Goal: Task Accomplishment & Management: Use online tool/utility

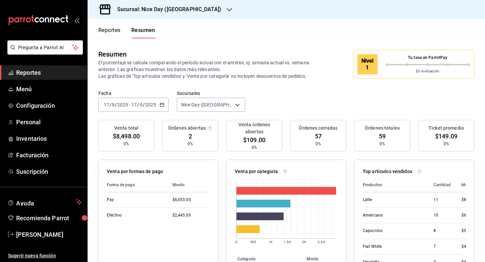
click at [306, 96] on div "Fecha [DATE] [DATE] - [DATE] [DATE] Sucursales Nice Day ([GEOGRAPHIC_DATA]) [ob…" at bounding box center [286, 105] width 397 height 30
click at [31, 48] on span "Pregunta a Parrot AI" at bounding box center [46, 47] width 54 height 7
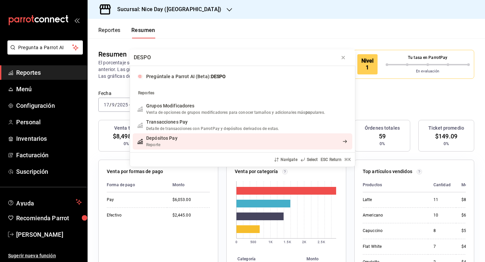
type input "DESPO"
click at [156, 137] on span "Depósitos Pay" at bounding box center [161, 137] width 31 height 5
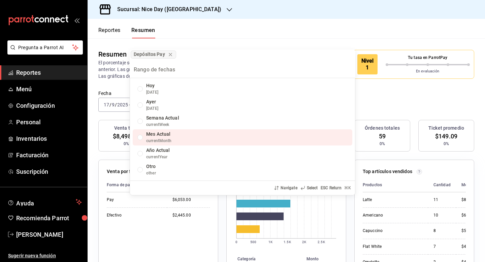
click at [146, 140] on span "currentMonth" at bounding box center [159, 140] width 26 height 5
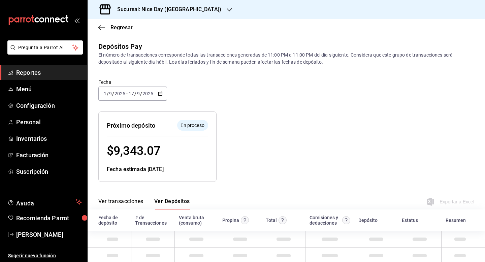
click at [277, 138] on div at bounding box center [312, 141] width 193 height 81
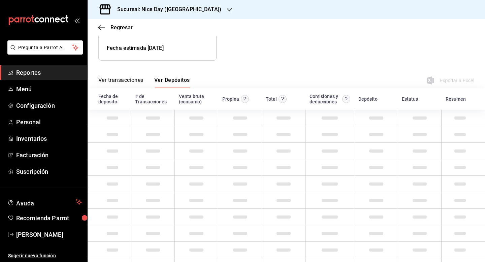
scroll to position [24, 0]
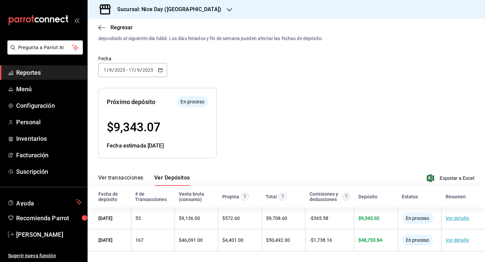
click at [413, 103] on div "Resumen de depósitos: [DATE] - [DATE] Venta bruta: $ 60,200.60 Comisiones (IVA …" at bounding box center [281, 117] width 386 height 81
click at [448, 138] on div "Resumen de depósitos: [DATE] - [DATE] Venta bruta: $ 60,200.60 Comisiones (IVA …" at bounding box center [281, 117] width 386 height 81
click at [442, 119] on div "Resumen de depósitos: [DATE] - [DATE] Venta bruta: $ 60,200.60 Comisiones (IVA …" at bounding box center [281, 117] width 386 height 81
click at [350, 126] on div at bounding box center [312, 117] width 193 height 81
click at [115, 178] on button "Ver transacciones" at bounding box center [120, 179] width 45 height 11
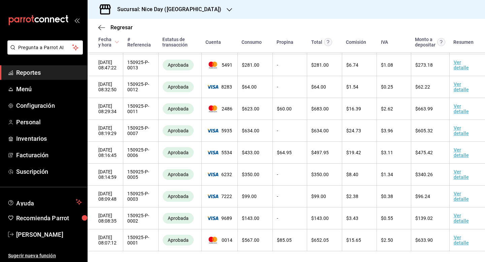
scroll to position [4839, 0]
click at [101, 26] on icon "button" at bounding box center [101, 28] width 7 height 6
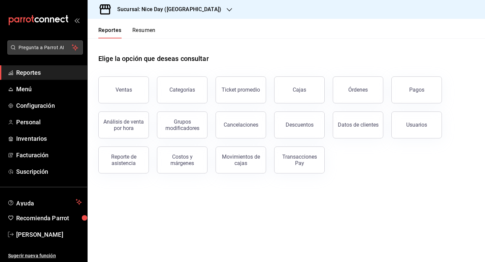
click at [43, 46] on span "Pregunta a Parrot AI" at bounding box center [46, 47] width 54 height 7
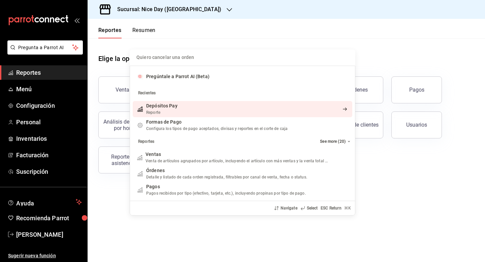
click at [173, 106] on span "Depósitos Pay" at bounding box center [161, 105] width 31 height 5
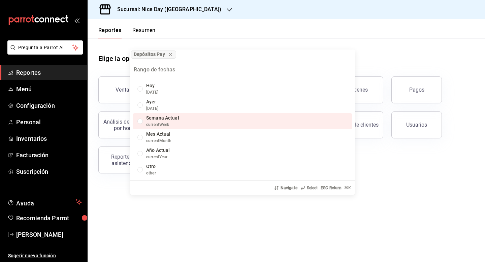
click at [174, 120] on span "Semana Actual" at bounding box center [162, 117] width 33 height 5
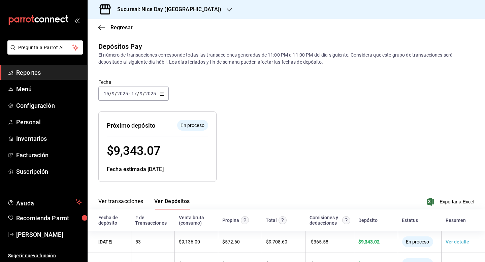
click at [319, 128] on div at bounding box center [312, 141] width 193 height 81
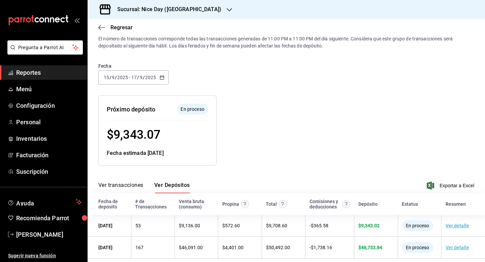
scroll to position [24, 0]
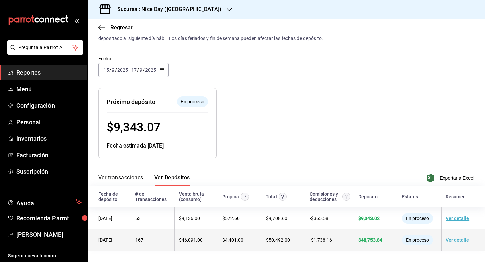
click at [238, 249] on td "$ 4,401.00" at bounding box center [239, 240] width 43 height 22
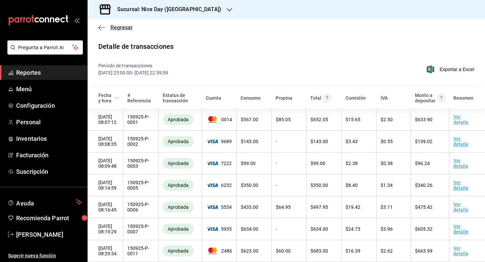
click at [99, 28] on icon "button" at bounding box center [101, 27] width 7 height 0
click at [101, 27] on icon "button" at bounding box center [101, 27] width 7 height 0
click at [59, 46] on span "Pregunta a Parrot AI" at bounding box center [46, 47] width 54 height 7
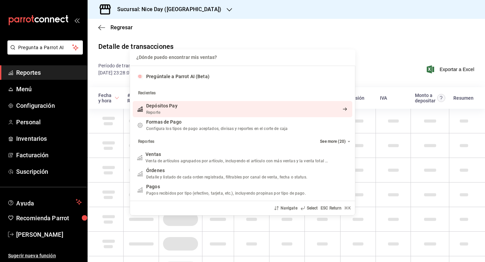
click at [175, 108] on span "Depósitos Pay" at bounding box center [161, 105] width 31 height 5
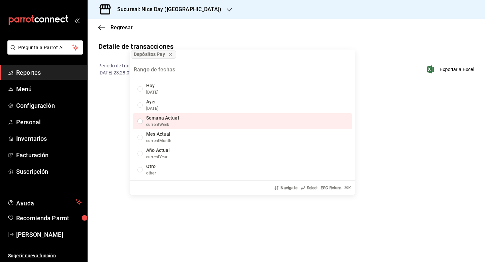
click at [141, 120] on div "List of options" at bounding box center [139, 121] width 5 height 5
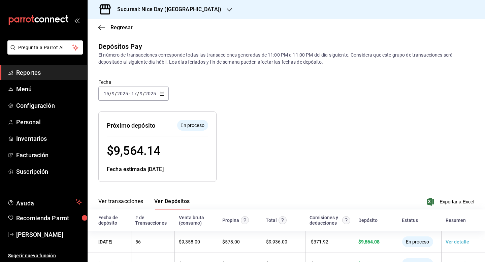
click at [262, 139] on div at bounding box center [312, 141] width 193 height 81
click at [387, 140] on div at bounding box center [312, 141] width 193 height 81
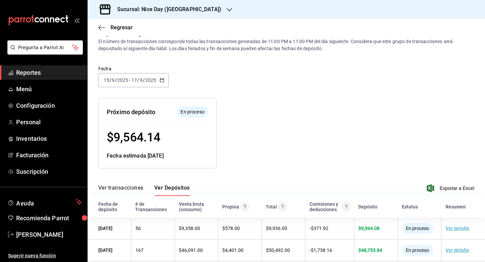
scroll to position [24, 0]
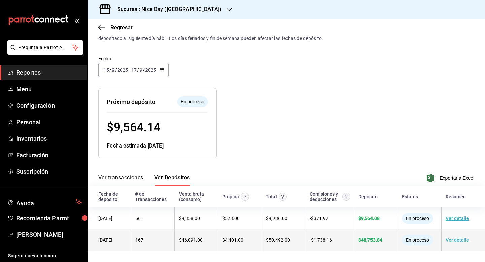
click at [458, 239] on link "Ver detalle" at bounding box center [457, 239] width 24 height 5
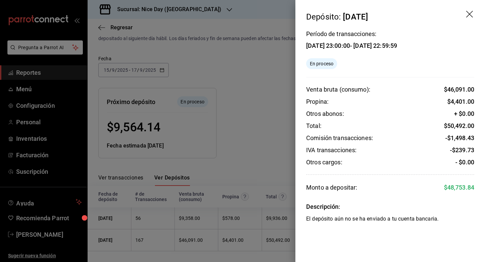
click at [310, 46] on div "[DATE] 23:00:00 - [DATE] 22:59:59" at bounding box center [351, 45] width 91 height 7
click at [249, 120] on div at bounding box center [242, 131] width 485 height 262
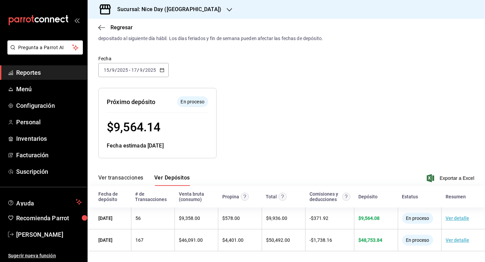
click at [162, 68] on \(Stroke\) "button" at bounding box center [162, 70] width 4 height 4
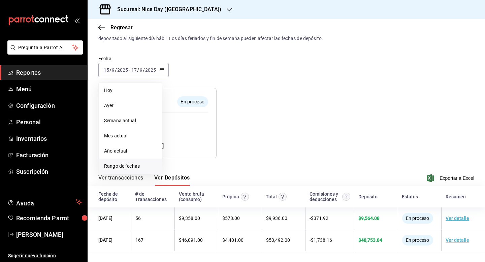
click at [111, 165] on span "Rango de fechas" at bounding box center [130, 166] width 52 height 7
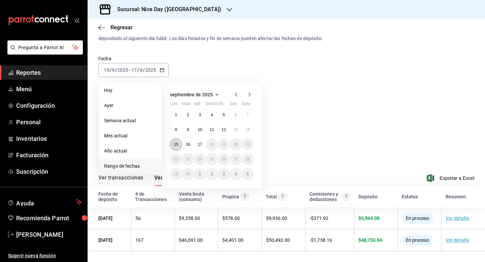
click at [176, 144] on abbr "15" at bounding box center [176, 144] width 4 height 5
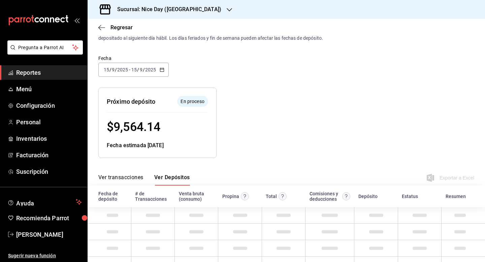
click at [176, 144] on div "Fecha estimada [DATE]" at bounding box center [157, 145] width 101 height 8
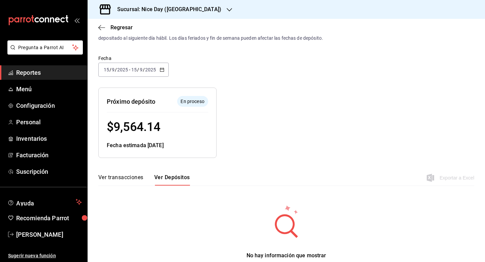
click at [341, 128] on div at bounding box center [312, 117] width 193 height 81
click at [290, 126] on div at bounding box center [312, 117] width 193 height 81
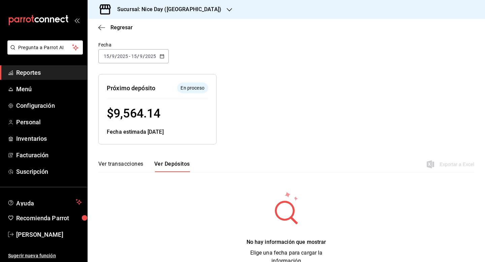
scroll to position [51, 0]
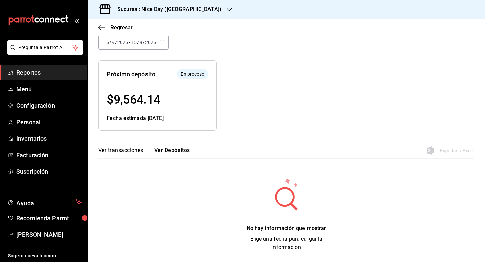
click at [118, 153] on button "Ver transacciones" at bounding box center [120, 152] width 45 height 11
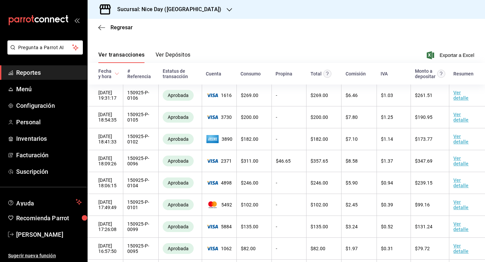
click at [464, 74] on div "Resumen" at bounding box center [463, 73] width 20 height 5
click at [480, 70] on th "Resumen" at bounding box center [467, 74] width 36 height 22
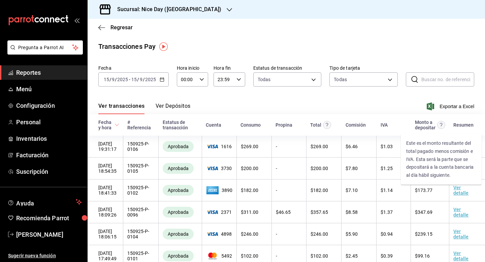
click at [440, 125] on circle "Este es el monto resultante del total pagado menos comisión e IVA. Esta será la…" at bounding box center [441, 125] width 8 height 8
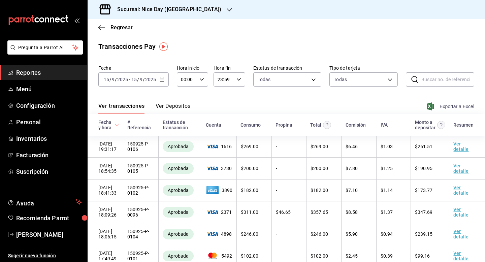
click at [453, 105] on span "Exportar a Excel" at bounding box center [451, 106] width 46 height 8
click at [355, 12] on div "Sucursal: Nice Day ([GEOGRAPHIC_DATA])" at bounding box center [286, 9] width 397 height 19
click at [102, 26] on icon "button" at bounding box center [101, 28] width 7 height 6
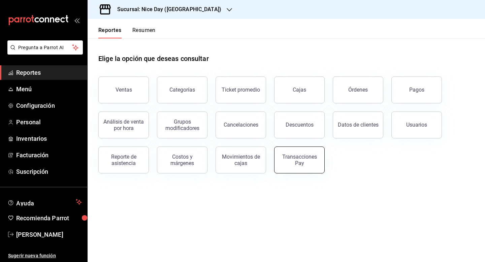
click at [303, 158] on div "Transacciones Pay" at bounding box center [299, 160] width 42 height 13
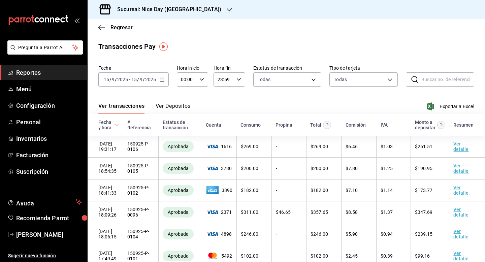
click at [161, 79] on icon "button" at bounding box center [162, 79] width 5 height 5
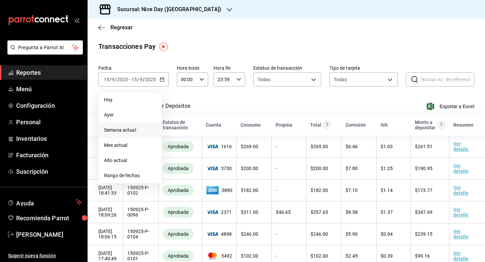
click at [136, 130] on span "Semana actual" at bounding box center [130, 130] width 52 height 7
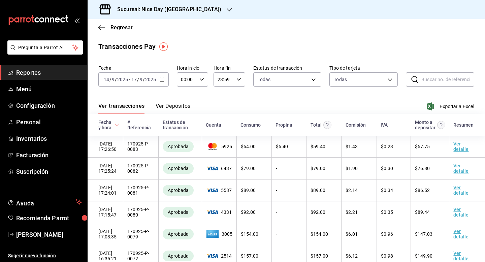
click at [160, 79] on icon "button" at bounding box center [162, 79] width 5 height 5
click at [100, 27] on icon "button" at bounding box center [101, 28] width 7 height 6
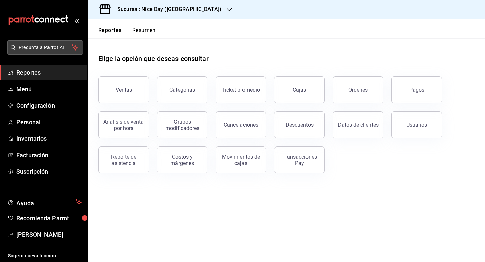
click at [28, 47] on span "Pregunta a Parrot AI" at bounding box center [46, 47] width 54 height 7
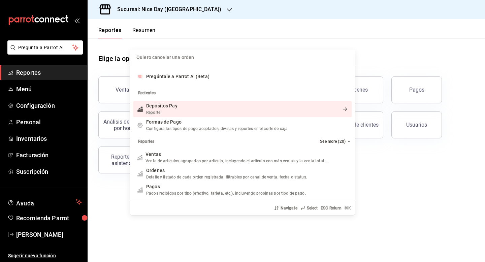
click at [184, 110] on div "Add shortcut" at bounding box center [264, 109] width 168 height 7
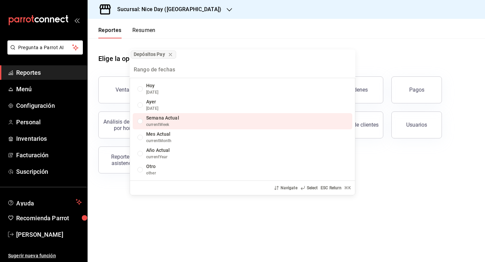
click at [175, 120] on span "Semana Actual" at bounding box center [162, 117] width 33 height 5
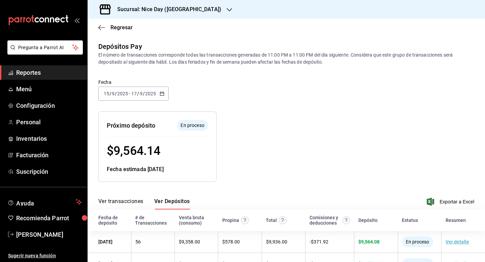
click at [290, 128] on div at bounding box center [312, 141] width 193 height 81
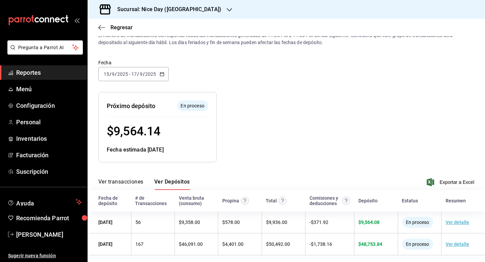
scroll to position [24, 0]
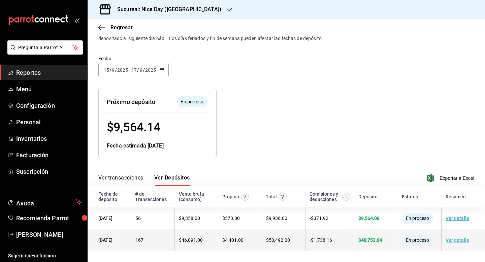
click at [455, 238] on link "Ver detalle" at bounding box center [457, 239] width 24 height 5
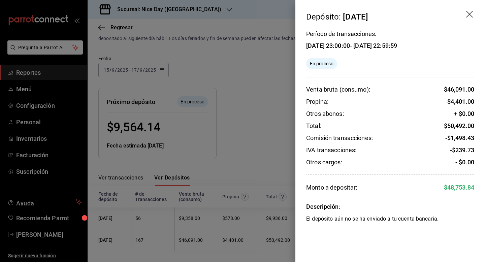
click at [259, 158] on div at bounding box center [242, 131] width 485 height 262
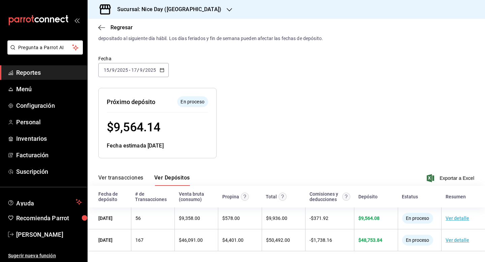
click at [441, 126] on div "Resumen de depósitos: [DATE] - [DATE] Venta bruta: $ 60,428.00 Comisiones (IVA …" at bounding box center [281, 117] width 386 height 81
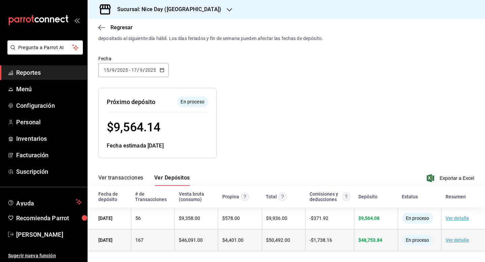
click at [309, 247] on td "- $ 1,738.16" at bounding box center [329, 240] width 49 height 22
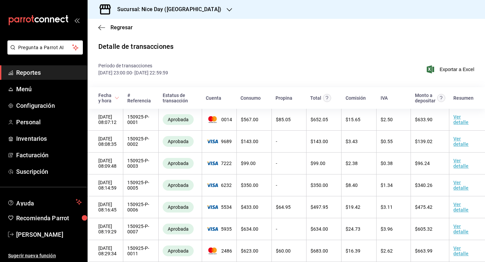
click at [468, 98] on div "Resumen" at bounding box center [463, 97] width 20 height 5
click at [100, 27] on icon "button" at bounding box center [101, 27] width 7 height 0
click at [99, 26] on icon "button" at bounding box center [101, 28] width 7 height 6
click at [136, 90] on th "# Referencia" at bounding box center [140, 98] width 35 height 22
click at [136, 95] on div "# Referencia" at bounding box center [140, 98] width 27 height 11
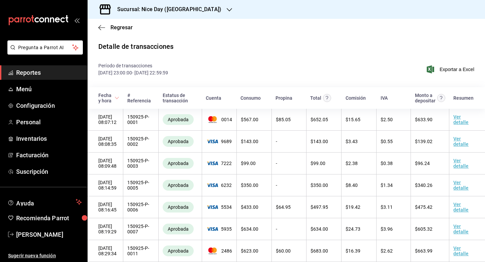
click at [251, 99] on div "Consumo" at bounding box center [250, 97] width 20 height 5
click at [286, 99] on div "Propina" at bounding box center [283, 97] width 17 height 5
click at [423, 99] on div "Monto a depositar" at bounding box center [425, 98] width 21 height 11
click at [459, 100] on div "Resumen" at bounding box center [463, 97] width 20 height 5
click at [100, 27] on icon "button" at bounding box center [101, 28] width 7 height 6
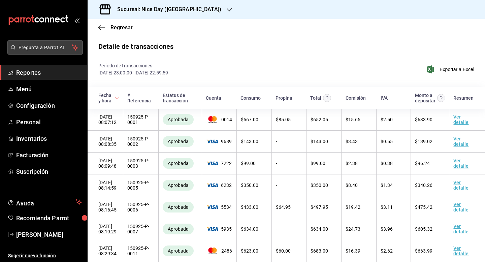
click at [38, 47] on span "Pregunta a Parrot AI" at bounding box center [46, 47] width 54 height 7
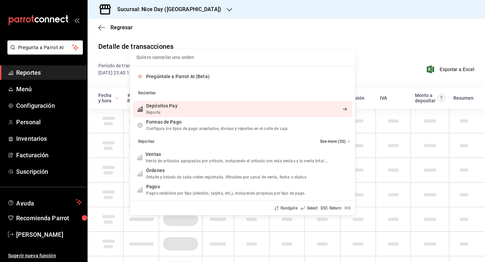
click at [161, 108] on span "Depósitos Pay" at bounding box center [161, 105] width 31 height 5
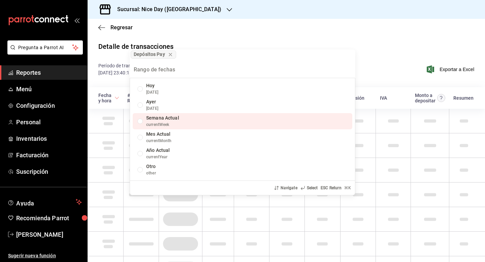
click at [177, 115] on span "Semana Actual" at bounding box center [162, 117] width 33 height 5
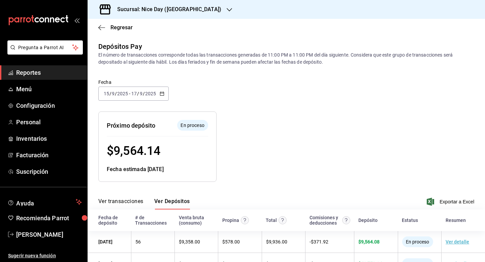
click at [280, 146] on div at bounding box center [312, 141] width 193 height 81
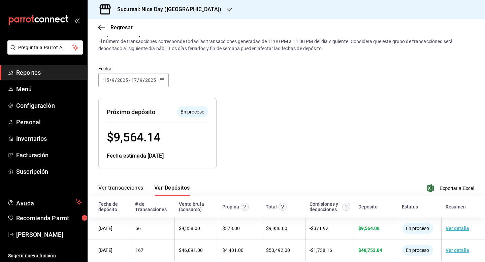
scroll to position [24, 0]
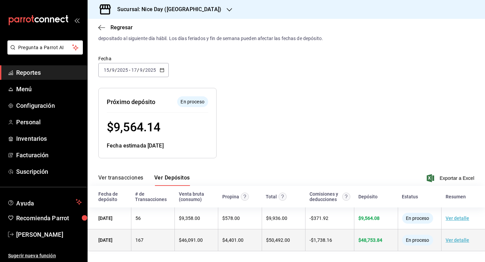
click at [456, 240] on link "Ver detalle" at bounding box center [457, 239] width 24 height 5
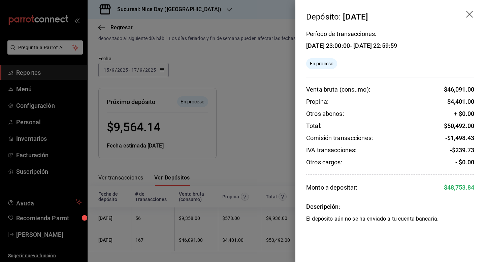
click at [242, 141] on div at bounding box center [242, 131] width 485 height 262
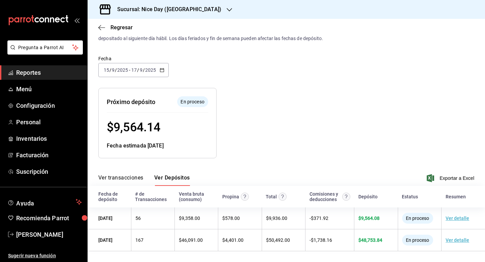
click at [105, 70] on input "15" at bounding box center [106, 69] width 6 height 5
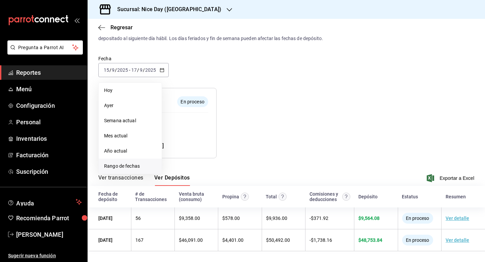
click at [110, 168] on span "Rango de fechas" at bounding box center [130, 166] width 52 height 7
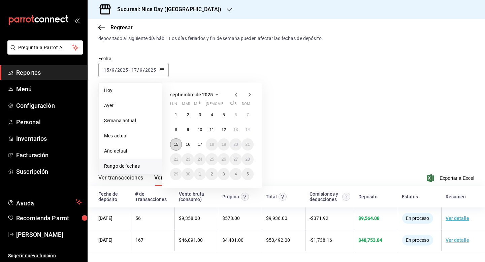
click at [176, 145] on abbr "15" at bounding box center [176, 144] width 4 height 5
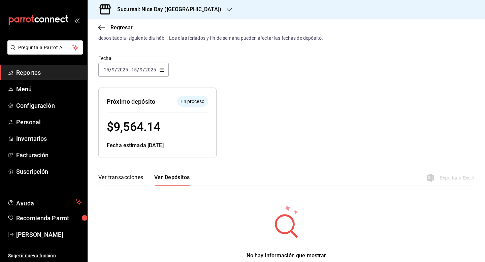
click at [126, 176] on button "Ver transacciones" at bounding box center [120, 179] width 45 height 11
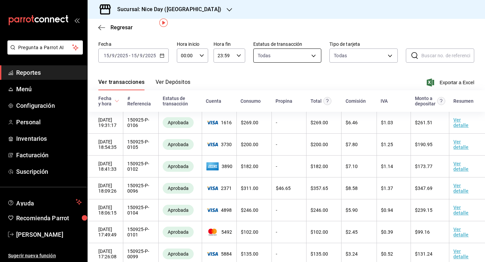
click at [315, 53] on body "Pregunta a Parrot AI Reportes Menú Configuración Personal Inventarios Facturaci…" at bounding box center [242, 131] width 485 height 262
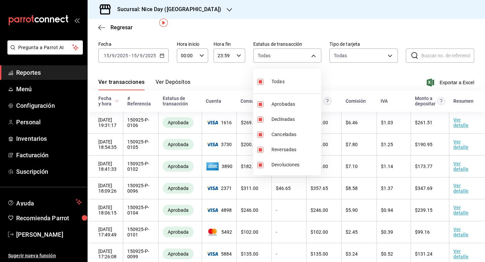
click at [358, 71] on div at bounding box center [242, 131] width 485 height 262
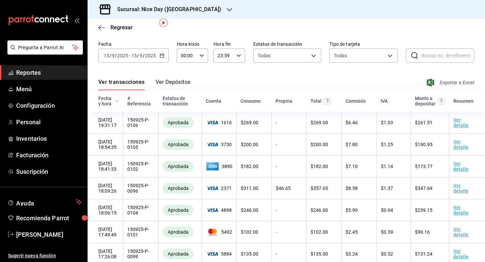
click at [456, 81] on span "Exportar a Excel" at bounding box center [451, 82] width 46 height 8
click at [177, 82] on button "Ver Depósitos" at bounding box center [173, 84] width 35 height 11
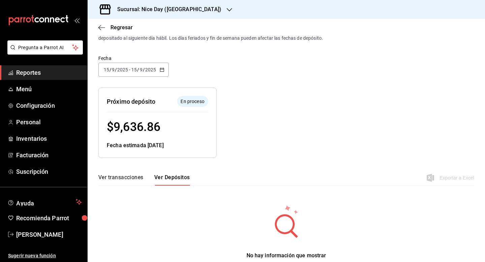
click at [163, 70] on icon "button" at bounding box center [162, 69] width 5 height 5
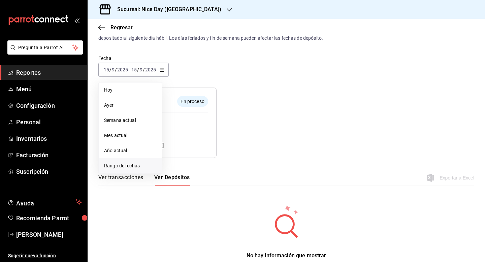
click at [133, 164] on span "Rango de fechas" at bounding box center [130, 165] width 52 height 7
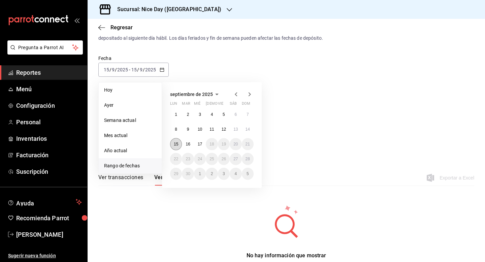
click at [176, 144] on abbr "15" at bounding box center [176, 144] width 4 height 5
click at [189, 144] on abbr "16" at bounding box center [187, 144] width 4 height 5
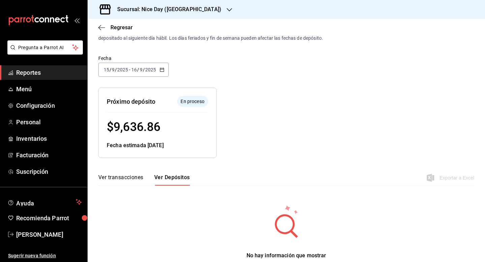
click at [227, 9] on icon "button" at bounding box center [229, 9] width 5 height 5
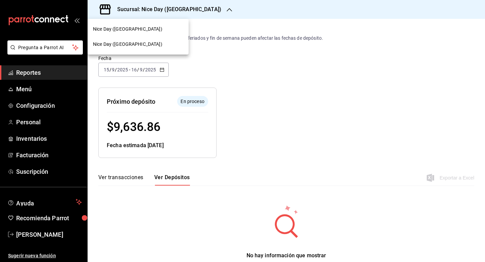
click at [120, 44] on span "Nice Day ([GEOGRAPHIC_DATA])" at bounding box center [127, 44] width 69 height 7
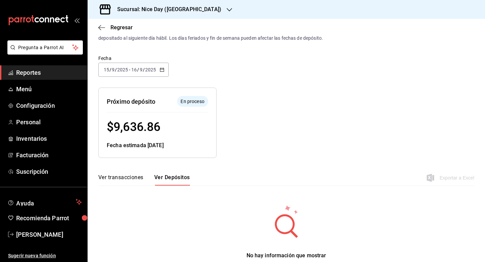
click at [160, 70] on icon "button" at bounding box center [162, 69] width 5 height 5
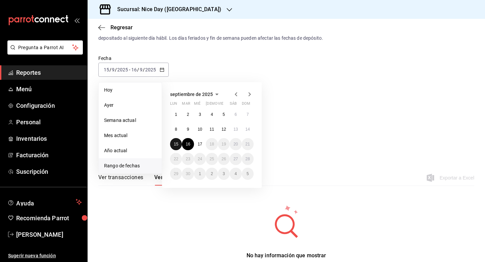
click at [177, 144] on abbr "15" at bounding box center [176, 144] width 4 height 5
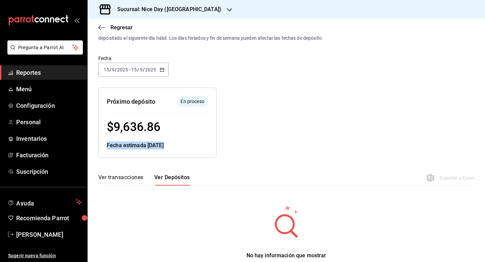
click at [177, 144] on div "Fecha estimada [DATE]" at bounding box center [157, 145] width 101 height 8
click at [259, 101] on div at bounding box center [312, 117] width 193 height 81
click at [128, 180] on button "Ver transacciones" at bounding box center [120, 179] width 45 height 11
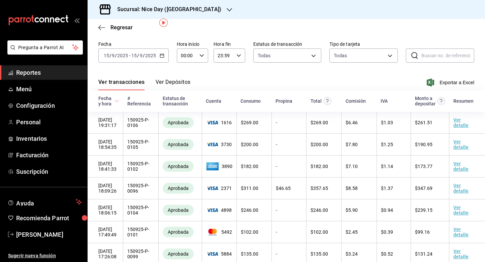
click at [247, 78] on div "Ver transacciones Ver Depósitos Exportar a Excel" at bounding box center [286, 81] width 376 height 20
click at [116, 57] on span "/" at bounding box center [116, 55] width 2 height 5
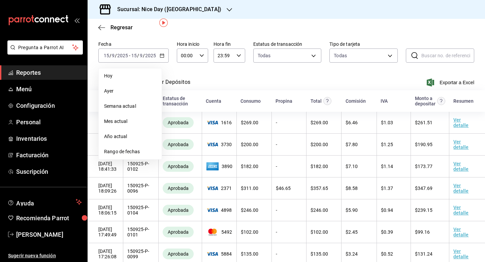
click at [29, 73] on span "Reportes" at bounding box center [49, 72] width 66 height 9
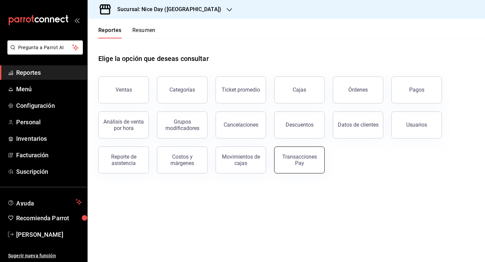
click at [294, 159] on div "Transacciones Pay" at bounding box center [299, 160] width 42 height 13
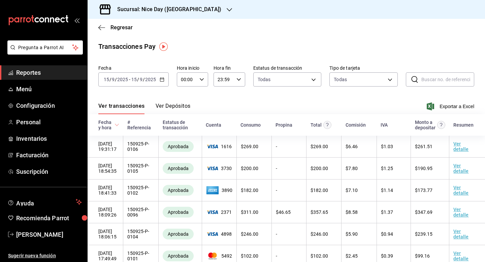
click at [163, 79] on \(Stroke\) "button" at bounding box center [162, 79] width 4 height 0
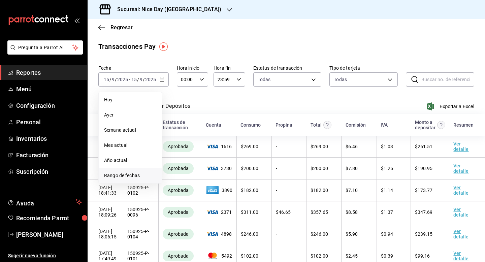
click at [119, 175] on span "Rango de fechas" at bounding box center [130, 175] width 52 height 7
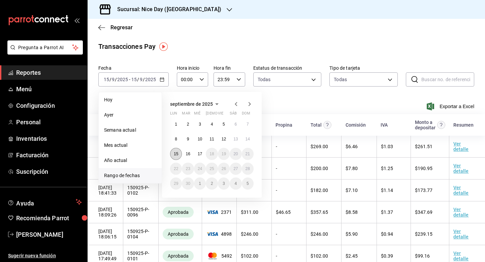
click at [175, 153] on abbr "15" at bounding box center [176, 153] width 4 height 5
click at [190, 155] on button "16" at bounding box center [188, 154] width 12 height 12
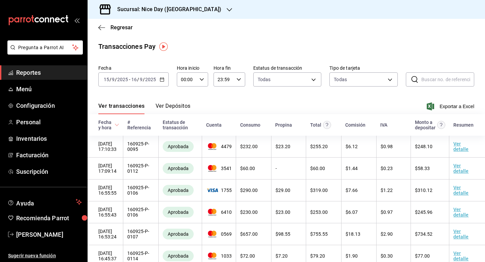
click at [172, 107] on button "Ver Depósitos" at bounding box center [173, 108] width 35 height 11
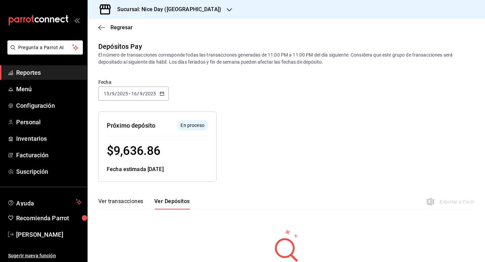
click at [162, 92] on \(Stroke\) "button" at bounding box center [162, 94] width 4 height 4
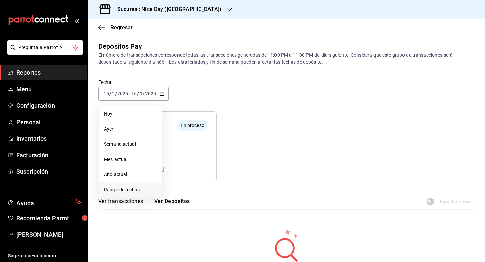
click at [131, 188] on span "Rango de fechas" at bounding box center [130, 189] width 52 height 7
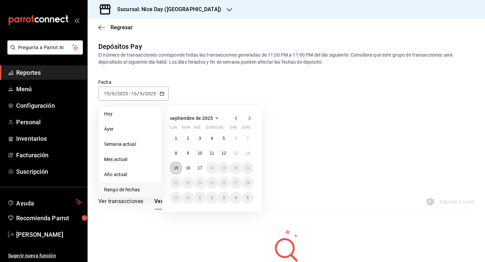
click at [179, 167] on button "15" at bounding box center [176, 168] width 12 height 12
click at [199, 171] on button "17" at bounding box center [200, 168] width 12 height 12
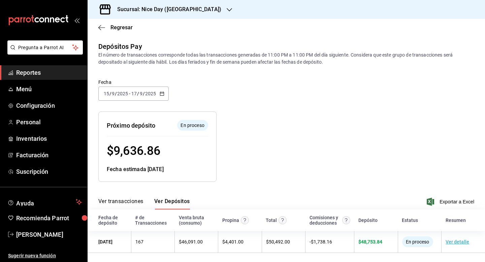
click at [305, 165] on div at bounding box center [312, 141] width 193 height 81
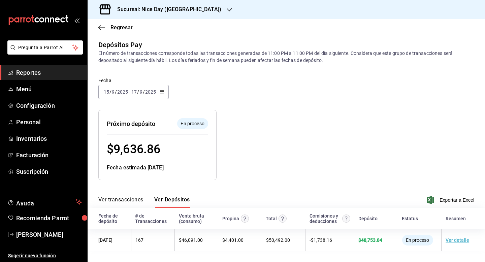
click at [434, 150] on div "Resumen de depósitos: [DATE] - [DATE] Venta bruta: $ 60,502.80 Comisiones (IVA …" at bounding box center [281, 139] width 386 height 81
click at [261, 149] on div at bounding box center [312, 139] width 193 height 81
click at [281, 219] on circle "Este monto equivale al total de la venta más otros abonos antes de aplicar comi…" at bounding box center [283, 219] width 8 height 8
click at [346, 218] on circle "Contempla comisión de ventas y propinas, IVA, cancelaciones y devoluciones." at bounding box center [346, 219] width 8 height 8
click at [472, 160] on div "Resumen de depósitos: [DATE] - [DATE] Venta bruta: $ 60,502.80 Comisiones (IVA …" at bounding box center [281, 139] width 386 height 81
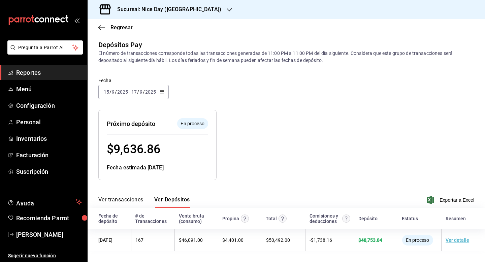
click at [47, 72] on span "Reportes" at bounding box center [49, 72] width 66 height 9
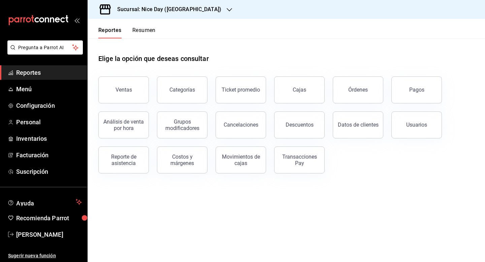
click at [155, 28] on button "Resumen" at bounding box center [143, 32] width 23 height 11
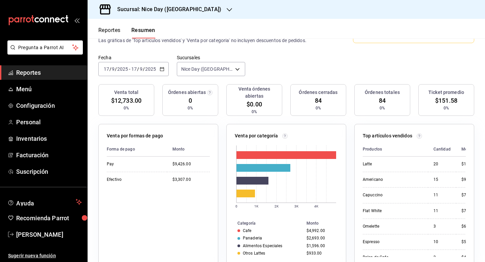
scroll to position [34, 0]
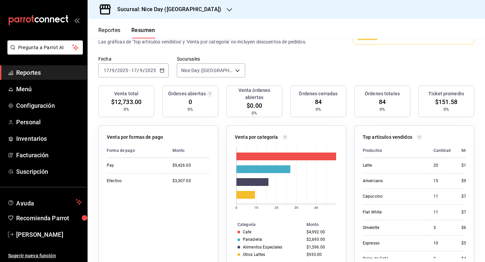
click at [161, 68] on icon "button" at bounding box center [162, 70] width 5 height 5
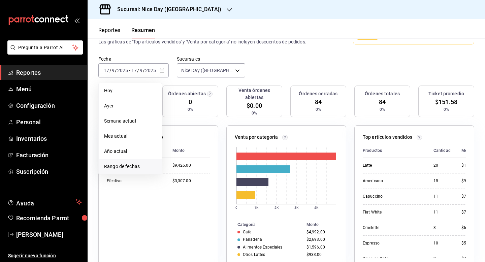
click at [109, 169] on span "Rango de fechas" at bounding box center [130, 166] width 52 height 7
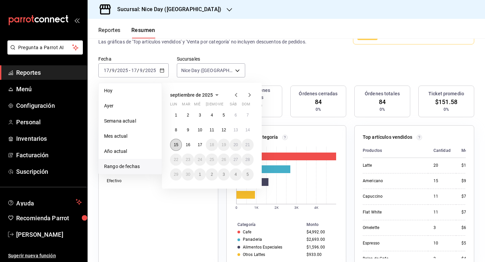
click at [174, 145] on abbr "15" at bounding box center [176, 144] width 4 height 5
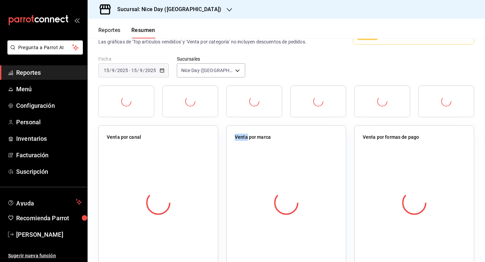
click at [174, 145] on div at bounding box center [158, 202] width 103 height 119
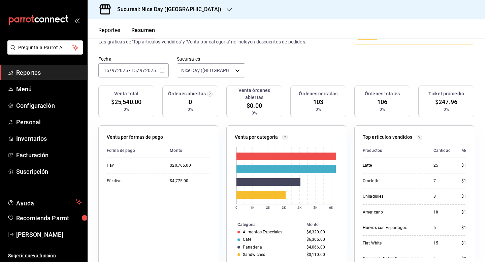
click at [106, 70] on input "15" at bounding box center [106, 70] width 6 height 5
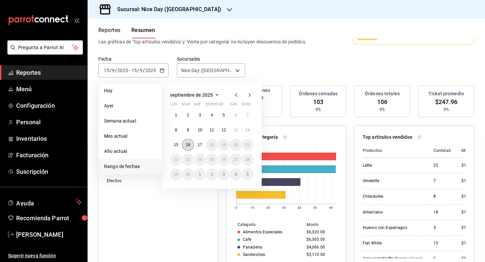
click at [189, 146] on abbr "16" at bounding box center [187, 144] width 4 height 5
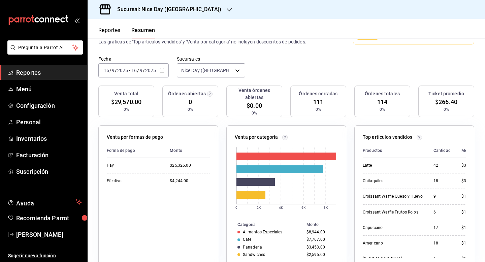
click at [108, 70] on input "16" at bounding box center [106, 70] width 6 height 5
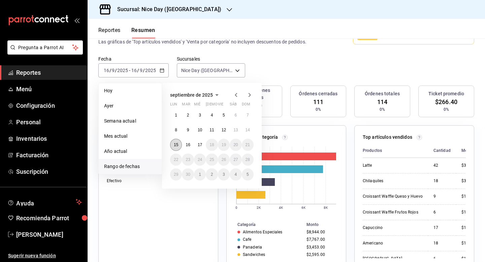
click at [176, 146] on abbr "15" at bounding box center [176, 144] width 4 height 5
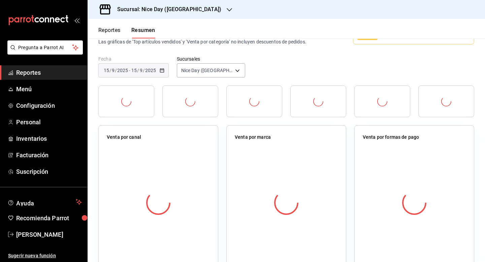
click at [176, 146] on div at bounding box center [158, 202] width 103 height 119
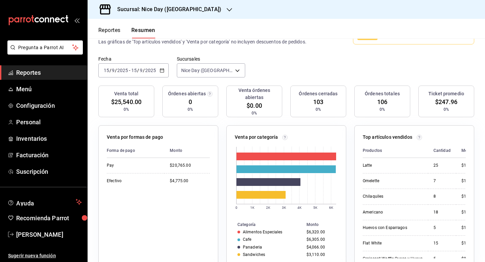
click at [108, 71] on input "15" at bounding box center [106, 70] width 6 height 5
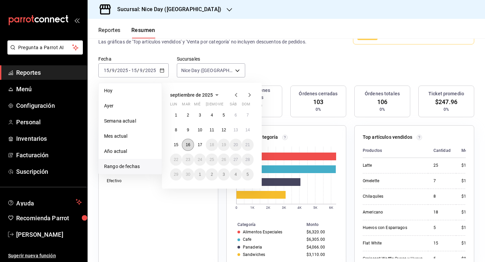
click at [188, 147] on button "16" at bounding box center [188, 145] width 12 height 12
click at [188, 145] on abbr "16" at bounding box center [187, 144] width 4 height 5
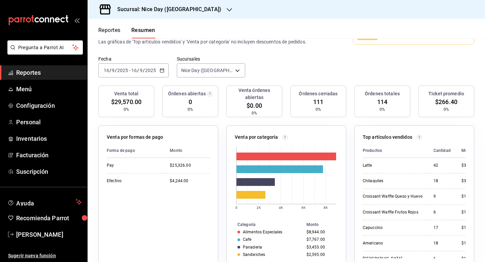
click at [107, 71] on input "16" at bounding box center [106, 70] width 6 height 5
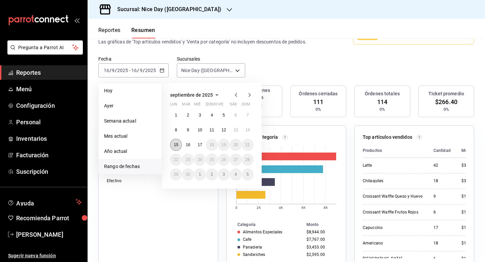
click at [174, 144] on abbr "15" at bounding box center [176, 144] width 4 height 5
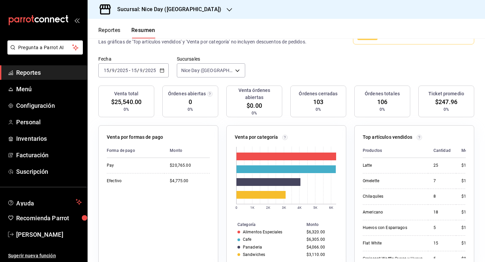
click at [475, 66] on div "Fecha [DATE] [DATE] - [DATE] [DATE] Sucursales Nice Day ([GEOGRAPHIC_DATA]) [ob…" at bounding box center [286, 71] width 397 height 30
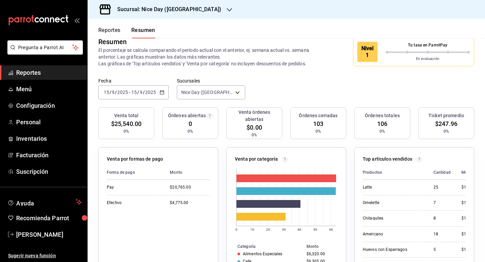
scroll to position [13, 0]
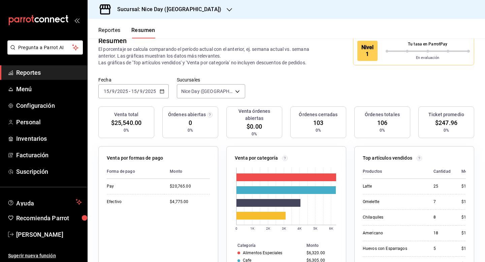
click at [119, 92] on input "2025" at bounding box center [122, 91] width 11 height 5
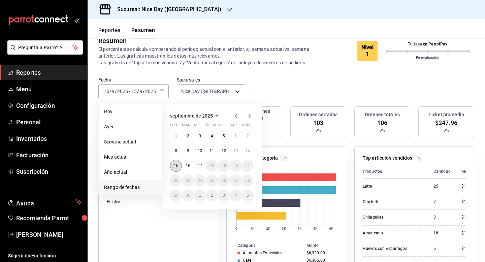
click at [179, 164] on button "15" at bounding box center [176, 166] width 12 height 12
click at [190, 163] on button "16" at bounding box center [188, 166] width 12 height 12
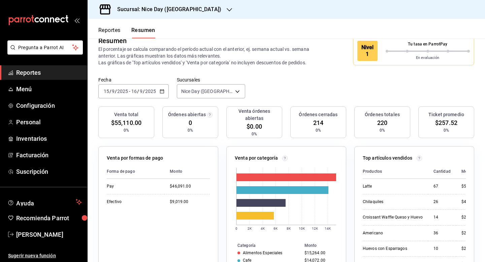
click at [41, 73] on span "Reportes" at bounding box center [49, 72] width 66 height 9
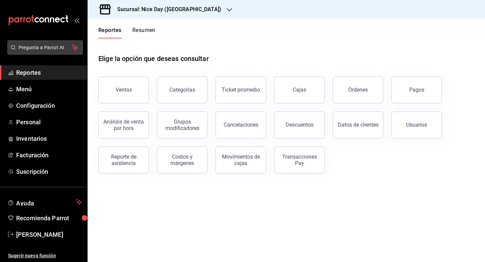
click at [38, 47] on span "Pregunta a Parrot AI" at bounding box center [46, 47] width 54 height 7
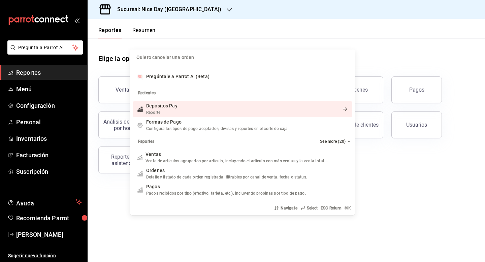
click at [164, 108] on span "Depósitos Pay" at bounding box center [161, 105] width 31 height 5
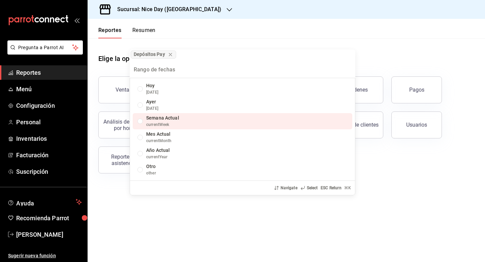
click at [153, 119] on span "Semana Actual" at bounding box center [162, 117] width 33 height 5
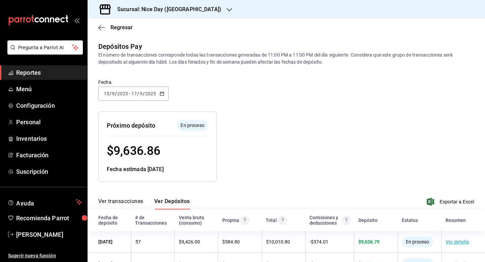
click at [369, 164] on div at bounding box center [312, 141] width 193 height 81
click at [395, 165] on div at bounding box center [312, 141] width 193 height 81
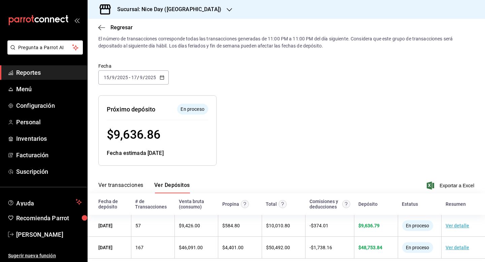
scroll to position [24, 0]
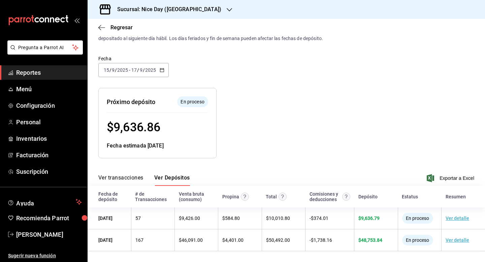
click at [136, 76] on div "[DATE] [DATE] - [DATE] [DATE]" at bounding box center [133, 70] width 70 height 14
click at [145, 67] on input "2025" at bounding box center [150, 69] width 11 height 5
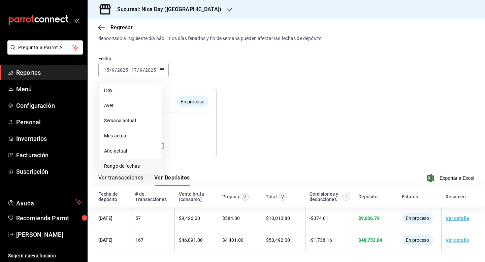
click at [128, 170] on li "Rango de fechas" at bounding box center [130, 166] width 63 height 15
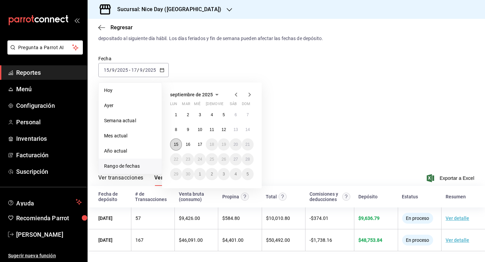
click at [172, 140] on button "15" at bounding box center [176, 144] width 12 height 12
click at [188, 142] on abbr "16" at bounding box center [187, 144] width 4 height 5
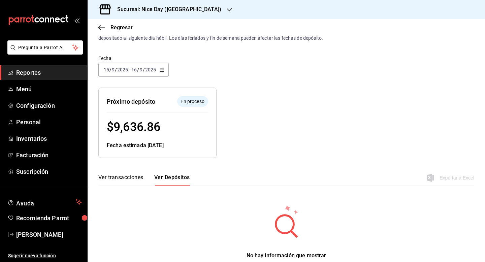
click at [348, 98] on div at bounding box center [312, 117] width 193 height 81
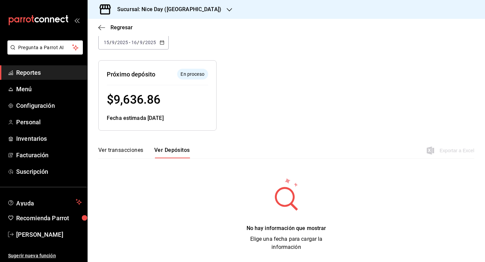
click at [158, 45] on div "[DATE] [DATE] - [DATE] [DATE]" at bounding box center [133, 42] width 70 height 14
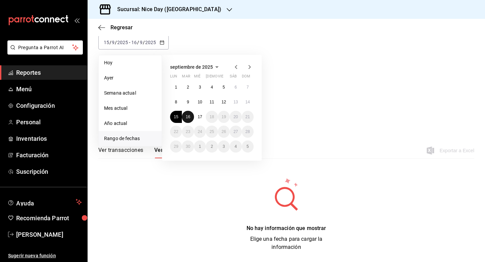
click at [189, 116] on abbr "16" at bounding box center [187, 116] width 4 height 5
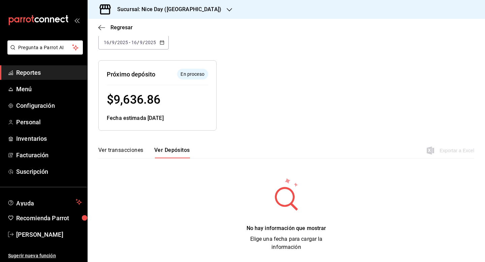
click at [151, 40] on input "2025" at bounding box center [150, 42] width 11 height 5
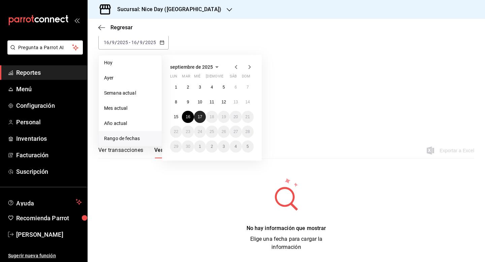
click at [196, 117] on button "17" at bounding box center [200, 117] width 12 height 12
click at [198, 117] on abbr "17" at bounding box center [200, 116] width 4 height 5
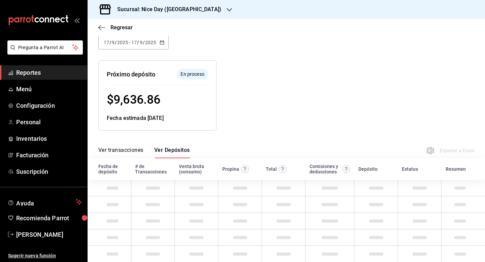
scroll to position [2, 0]
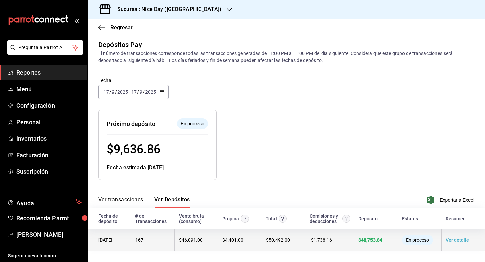
click at [464, 238] on link "Ver detalle" at bounding box center [457, 239] width 24 height 5
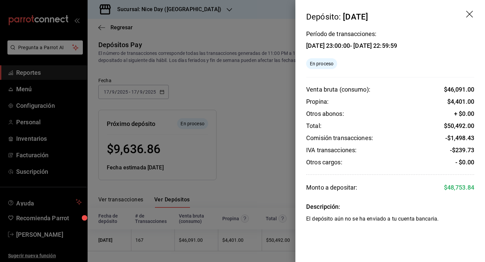
drag, startPoint x: 445, startPoint y: 88, endPoint x: 462, endPoint y: 93, distance: 18.2
click at [462, 93] on span "$ 46,091.00" at bounding box center [459, 89] width 30 height 7
drag, startPoint x: 453, startPoint y: 89, endPoint x: 466, endPoint y: 89, distance: 12.5
click at [466, 89] on span "$ 46,091.00" at bounding box center [459, 89] width 30 height 7
click at [472, 90] on span "$ 46,091.00" at bounding box center [459, 89] width 30 height 7
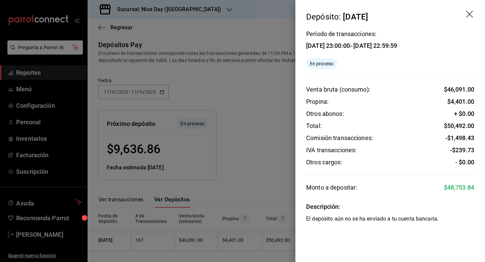
click at [256, 121] on div at bounding box center [242, 131] width 485 height 262
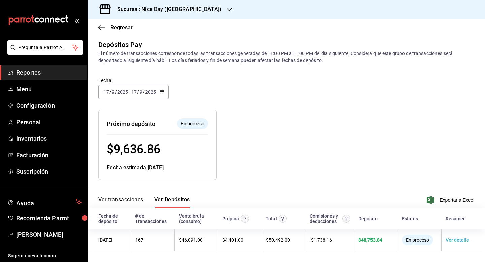
click at [37, 68] on span "Reportes" at bounding box center [49, 72] width 66 height 9
click at [116, 94] on span "/" at bounding box center [116, 91] width 2 height 5
click at [342, 171] on div at bounding box center [312, 139] width 193 height 81
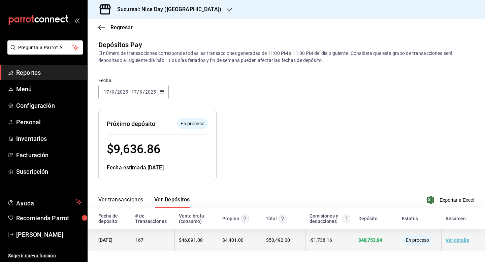
click at [461, 240] on link "Ver detalle" at bounding box center [457, 239] width 24 height 5
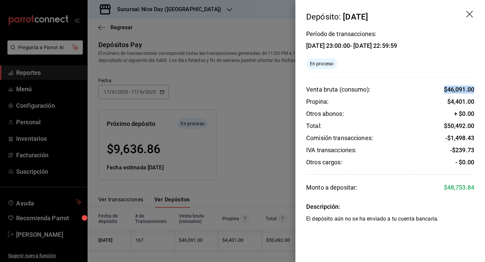
drag, startPoint x: 440, startPoint y: 90, endPoint x: 476, endPoint y: 90, distance: 35.4
click at [476, 90] on div "Período de transacciones: [DATE] 23:00:00 - [DATE] 22:59:59 En proceso Venta br…" at bounding box center [390, 127] width 190 height 192
drag, startPoint x: 477, startPoint y: 192, endPoint x: 436, endPoint y: 192, distance: 41.4
click at [436, 192] on div "Período de transacciones: [DATE] 23:00:00 - [DATE] 22:59:59 En proceso Venta br…" at bounding box center [390, 127] width 190 height 192
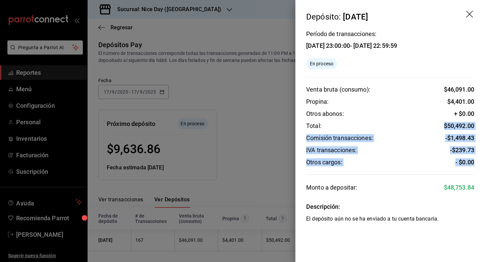
drag, startPoint x: 476, startPoint y: 166, endPoint x: 404, endPoint y: 130, distance: 80.7
click at [401, 127] on div "Período de transacciones: [DATE] 23:00:00 - [DATE] 22:59:59 En proceso Venta br…" at bounding box center [390, 127] width 190 height 192
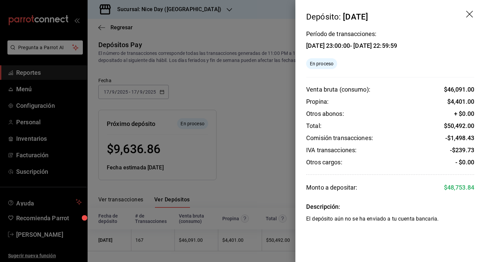
click at [476, 167] on div "Período de transacciones: [DATE] 23:00:00 - [DATE] 22:59:59 En proceso Venta br…" at bounding box center [390, 127] width 190 height 192
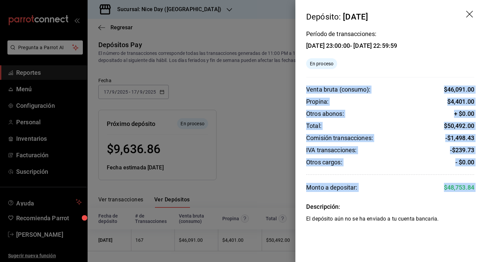
drag, startPoint x: 475, startPoint y: 193, endPoint x: 304, endPoint y: 77, distance: 206.9
click at [304, 77] on div "Período de transacciones: [DATE] 23:00:00 - [DATE] 22:59:59 En proceso Venta br…" at bounding box center [390, 127] width 190 height 192
copy div "Venta bruta (consumo): $ 46,091.00 Propina: $ 4,401.00 Otros abonos: + $0.00 To…"
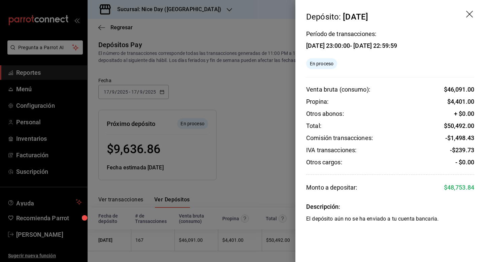
click at [386, 195] on div "Período de transacciones: [DATE] 23:00:00 - [DATE] 22:59:59 En proceso Venta br…" at bounding box center [390, 127] width 190 height 192
click at [242, 147] on div at bounding box center [242, 131] width 485 height 262
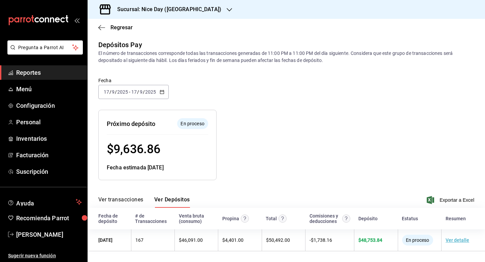
click at [106, 93] on input "17" at bounding box center [106, 91] width 6 height 5
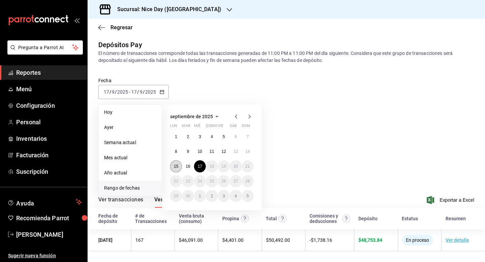
click at [178, 167] on abbr "15" at bounding box center [176, 166] width 4 height 5
click at [178, 167] on div "Fecha estimada [DATE]" at bounding box center [157, 168] width 101 height 8
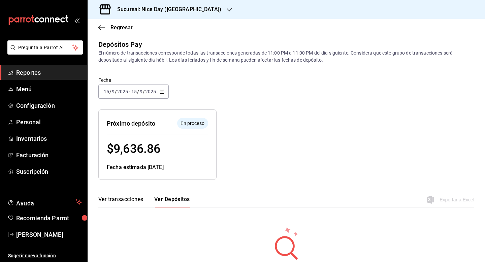
click at [33, 71] on span "Reportes" at bounding box center [49, 72] width 66 height 9
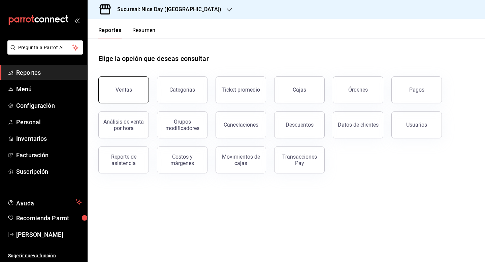
click at [131, 93] on button "Ventas" at bounding box center [123, 89] width 50 height 27
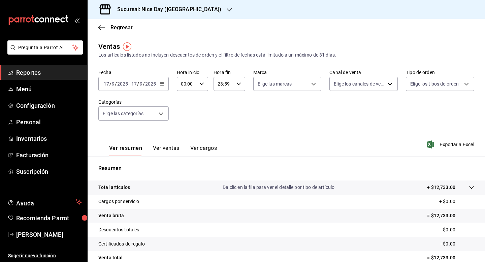
click at [163, 83] on \(Stroke\) "button" at bounding box center [162, 83] width 4 height 0
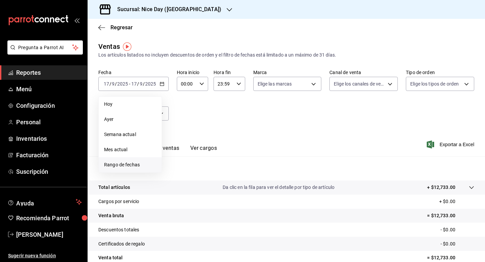
click at [122, 166] on span "Rango de fechas" at bounding box center [130, 164] width 52 height 7
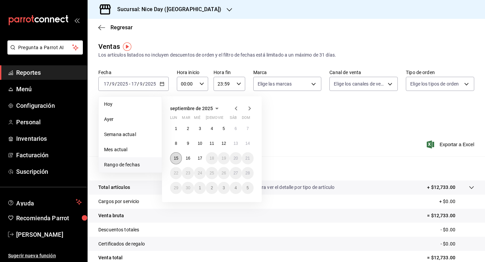
click at [176, 155] on button "15" at bounding box center [176, 158] width 12 height 12
click at [176, 155] on button "Ver ventas" at bounding box center [166, 150] width 27 height 11
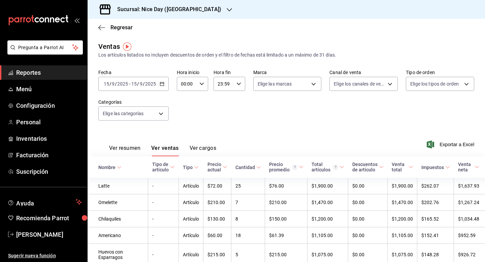
click at [206, 147] on button "Ver cargos" at bounding box center [203, 150] width 27 height 11
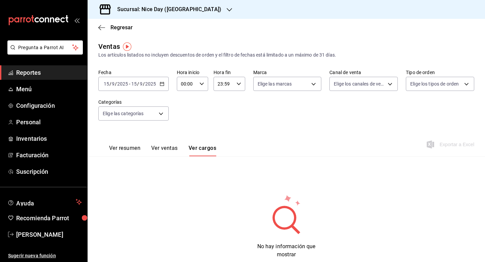
click at [125, 148] on button "Ver resumen" at bounding box center [124, 150] width 31 height 11
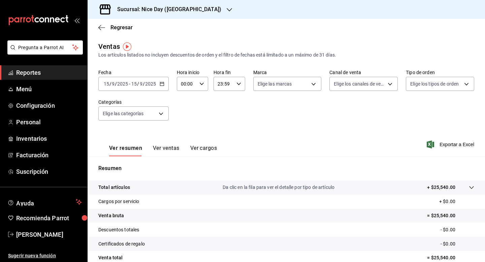
click at [364, 154] on div "Ver resumen Ver ventas Ver cargos Exportar a Excel" at bounding box center [286, 143] width 397 height 28
click at [310, 154] on div "Ver resumen Ver ventas Ver cargos Exportar a Excel" at bounding box center [286, 143] width 397 height 28
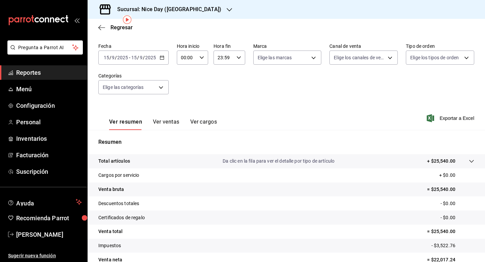
scroll to position [27, 0]
click at [162, 56] on \(Stroke\) "button" at bounding box center [162, 56] width 4 height 0
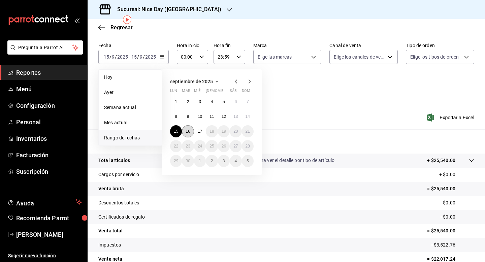
click at [190, 130] on abbr "16" at bounding box center [187, 131] width 4 height 5
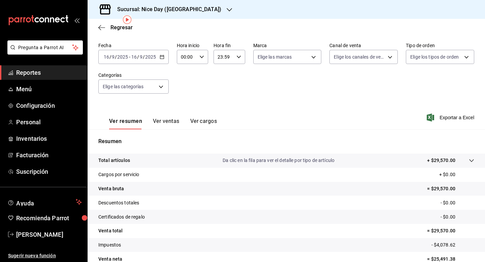
click at [313, 121] on div "Ver resumen Ver ventas Ver cargos Exportar a Excel" at bounding box center [286, 116] width 397 height 28
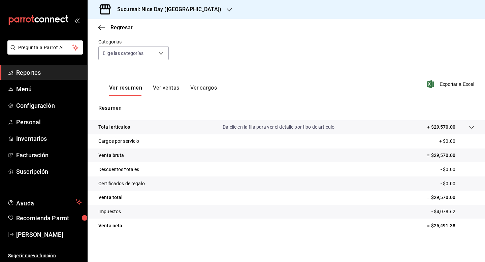
scroll to position [61, 0]
click at [433, 127] on p "+ $29,570.00" at bounding box center [441, 126] width 28 height 7
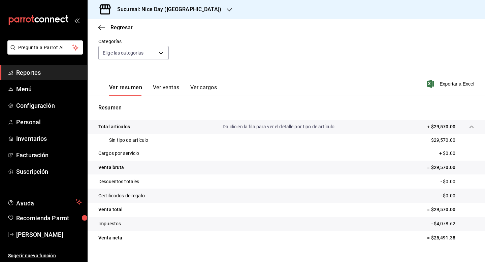
click at [119, 88] on button "Ver resumen" at bounding box center [125, 89] width 33 height 11
click at [101, 27] on icon "button" at bounding box center [101, 27] width 7 height 0
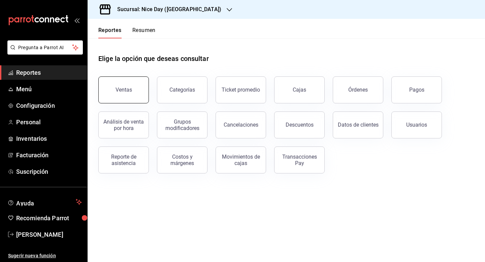
click at [126, 94] on button "Ventas" at bounding box center [123, 89] width 50 height 27
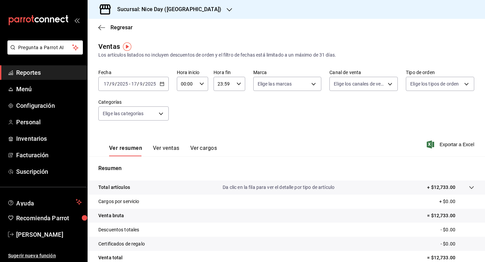
click at [161, 82] on icon "button" at bounding box center [162, 83] width 5 height 5
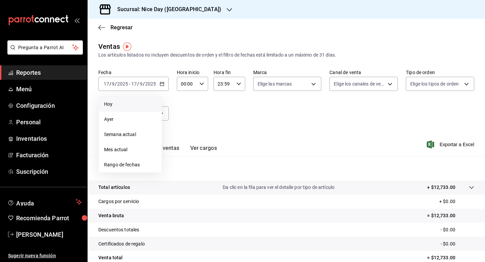
click at [117, 105] on span "Hoy" at bounding box center [130, 104] width 52 height 7
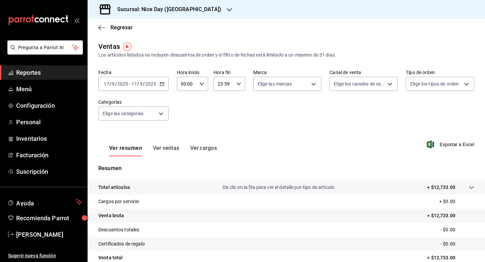
click at [360, 152] on div "Ver resumen Ver ventas Ver cargos Exportar a Excel" at bounding box center [286, 143] width 397 height 28
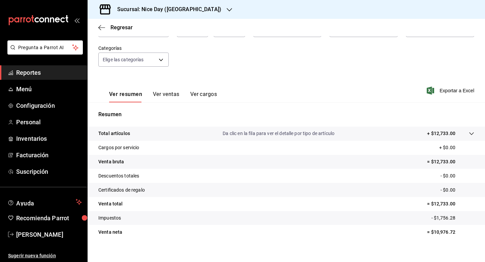
scroll to position [61, 0]
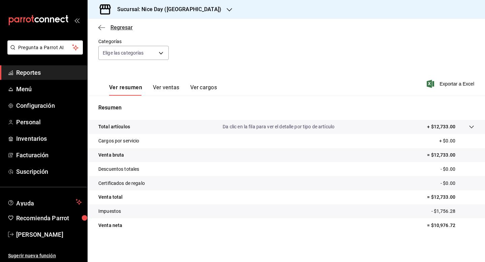
click at [101, 27] on icon "button" at bounding box center [101, 27] width 7 height 0
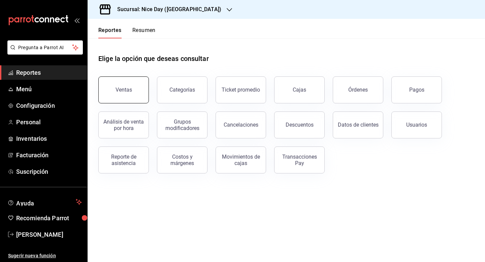
click at [120, 92] on div "Ventas" at bounding box center [123, 90] width 16 height 6
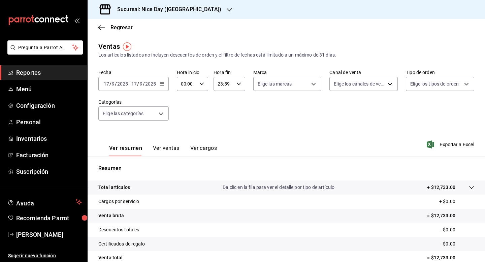
click at [36, 72] on span "Reportes" at bounding box center [49, 72] width 66 height 9
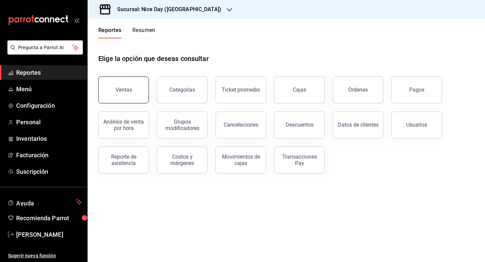
click at [134, 94] on button "Ventas" at bounding box center [123, 89] width 50 height 27
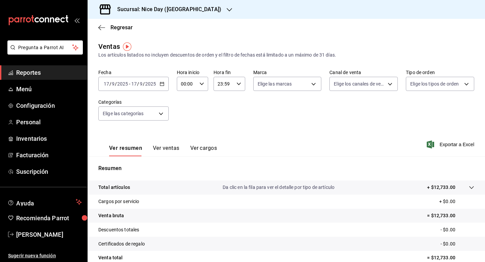
click at [46, 74] on span "Reportes" at bounding box center [49, 72] width 66 height 9
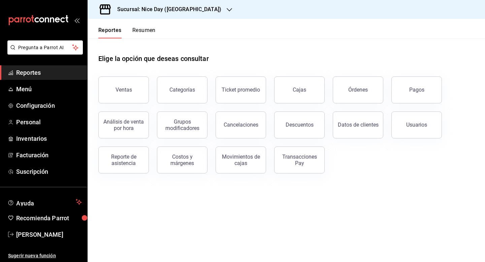
click at [150, 29] on button "Resumen" at bounding box center [143, 32] width 23 height 11
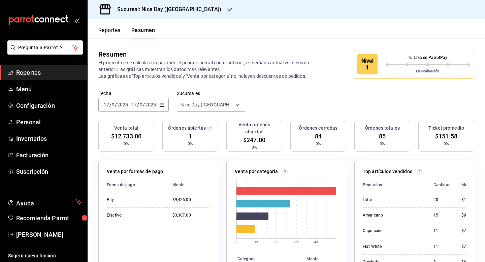
click at [478, 103] on div "Fecha [DATE] [DATE] - [DATE] [DATE] Sucursales Nice Day ([GEOGRAPHIC_DATA]) [ob…" at bounding box center [286, 105] width 397 height 30
click at [103, 27] on button "Reportes" at bounding box center [109, 32] width 22 height 11
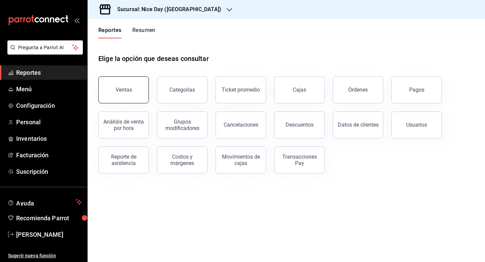
click at [131, 82] on button "Ventas" at bounding box center [123, 89] width 50 height 27
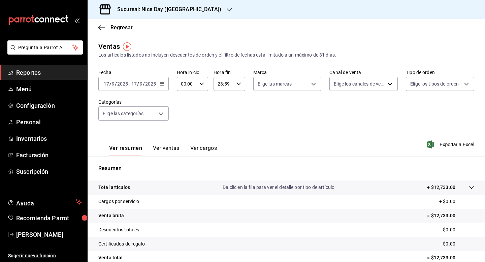
click at [162, 83] on icon "button" at bounding box center [162, 83] width 5 height 5
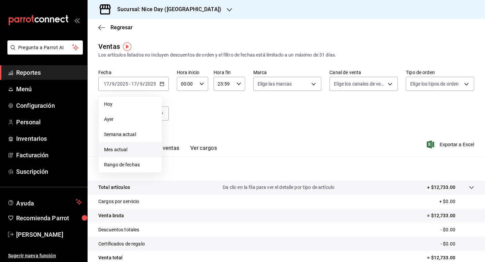
click at [109, 148] on span "Mes actual" at bounding box center [130, 149] width 52 height 7
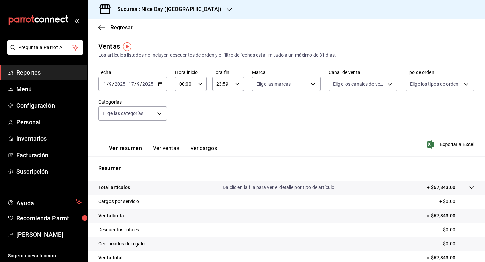
click at [163, 148] on button "Ver ventas" at bounding box center [166, 150] width 27 height 11
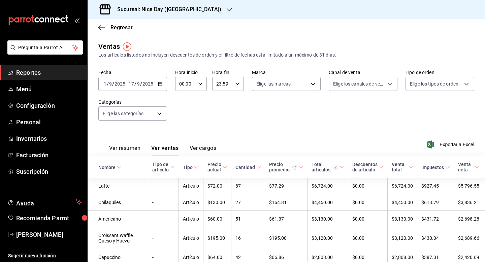
click at [211, 146] on button "Ver cargos" at bounding box center [203, 150] width 27 height 11
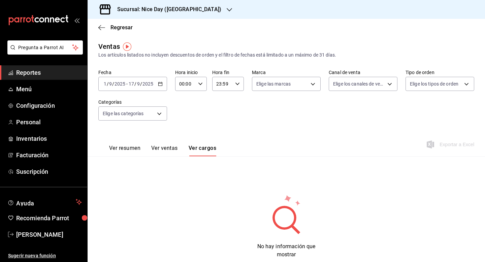
click at [170, 144] on div "Ver resumen Ver ventas Ver cargos" at bounding box center [157, 147] width 118 height 20
click at [164, 149] on button "Ver ventas" at bounding box center [164, 150] width 27 height 11
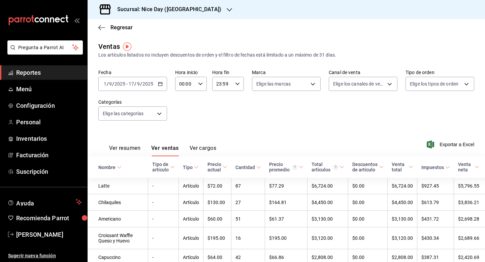
click at [128, 148] on button "Ver resumen" at bounding box center [124, 150] width 31 height 11
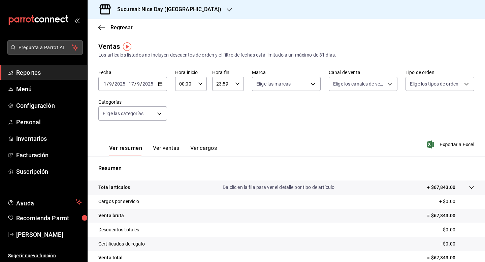
click at [57, 46] on span "Pregunta a Parrot AI" at bounding box center [46, 47] width 54 height 7
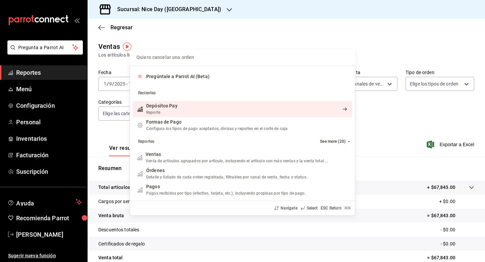
click at [173, 109] on div "Depósitos Pay" at bounding box center [161, 105] width 31 height 7
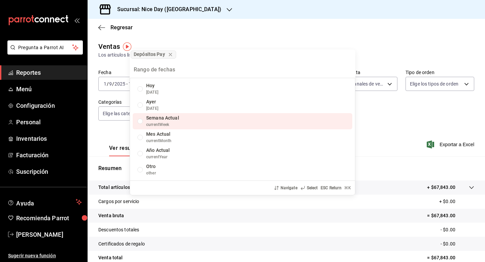
click at [150, 119] on span "Semana Actual" at bounding box center [162, 117] width 33 height 5
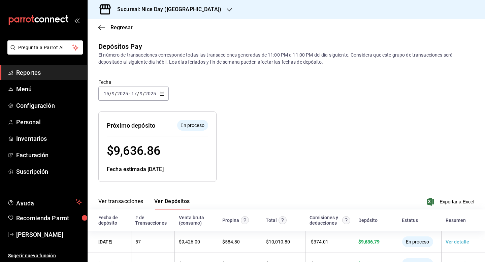
click at [330, 134] on div at bounding box center [312, 141] width 193 height 81
click at [456, 157] on div "Resumen de depósitos: [DATE] - [DATE] Venta bruta: $ 60,502.80 Comisiones (IVA …" at bounding box center [281, 141] width 386 height 81
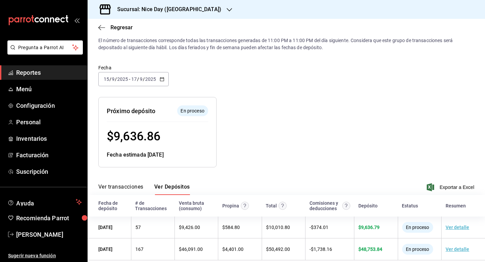
scroll to position [24, 0]
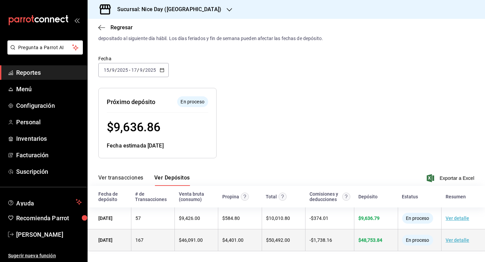
click at [462, 239] on link "Ver detalle" at bounding box center [457, 239] width 24 height 5
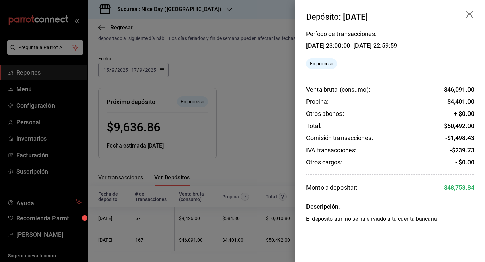
click at [280, 149] on div at bounding box center [242, 131] width 485 height 262
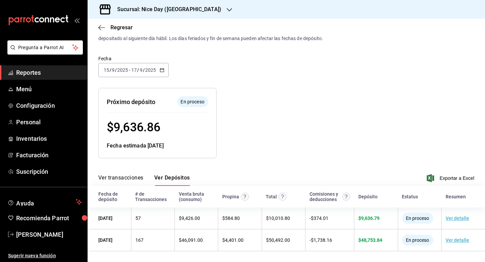
click at [36, 71] on span "Reportes" at bounding box center [49, 72] width 66 height 9
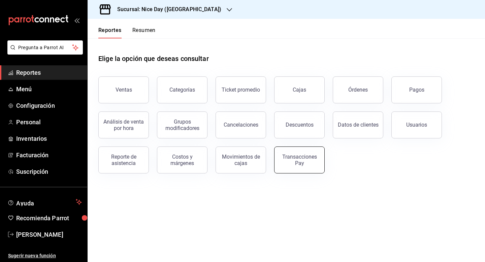
click at [304, 156] on div "Transacciones Pay" at bounding box center [299, 160] width 42 height 13
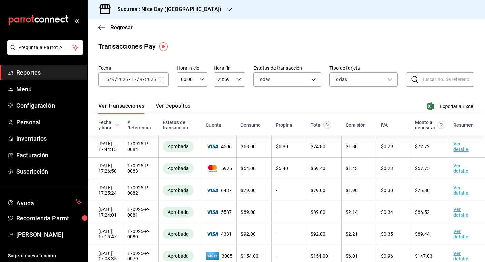
click at [160, 79] on \(Stroke\) "button" at bounding box center [162, 79] width 4 height 0
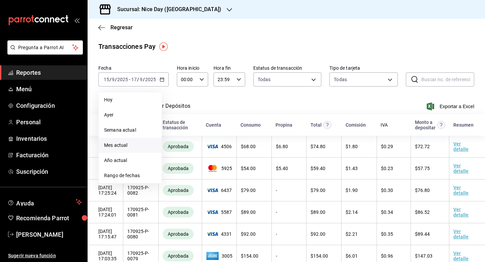
click at [119, 145] on span "Mes actual" at bounding box center [130, 145] width 52 height 7
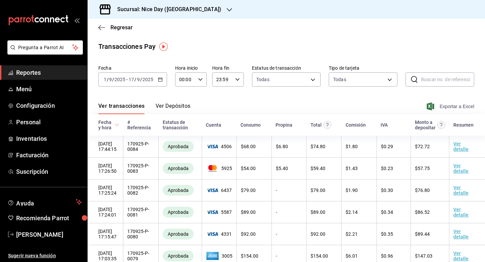
click at [463, 106] on span "Exportar a Excel" at bounding box center [451, 106] width 46 height 8
click at [227, 10] on icon "button" at bounding box center [229, 9] width 5 height 3
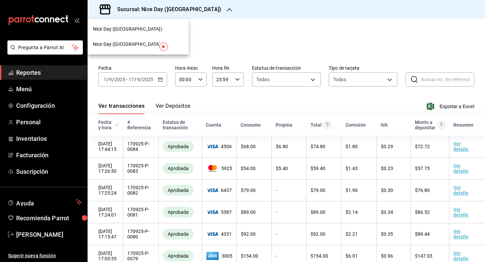
click at [108, 27] on span "Nice Day ([GEOGRAPHIC_DATA])" at bounding box center [127, 29] width 69 height 7
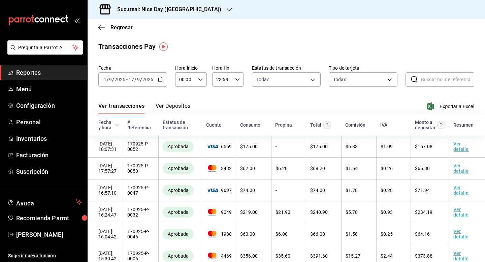
click at [161, 78] on icon "button" at bounding box center [160, 79] width 5 height 5
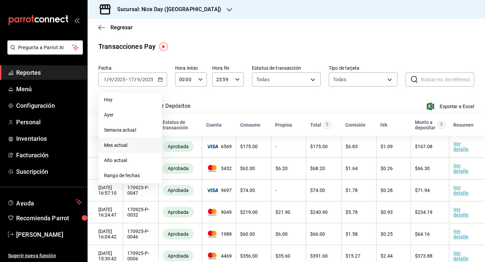
click at [116, 144] on span "Mes actual" at bounding box center [130, 145] width 52 height 7
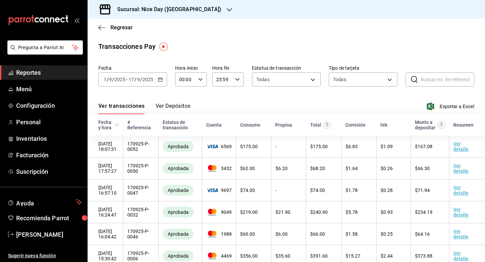
click at [161, 79] on icon "button" at bounding box center [160, 79] width 5 height 5
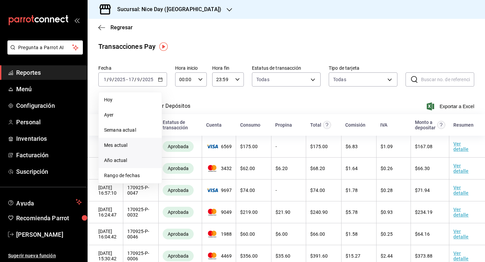
click at [115, 161] on span "Año actual" at bounding box center [130, 160] width 52 height 7
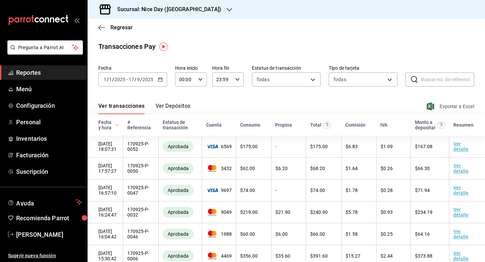
click at [464, 107] on span "Exportar a Excel" at bounding box center [451, 106] width 46 height 8
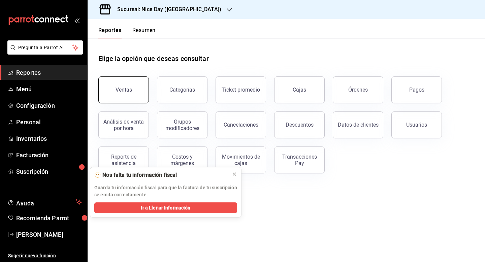
click at [124, 87] on div "Ventas" at bounding box center [123, 90] width 16 height 6
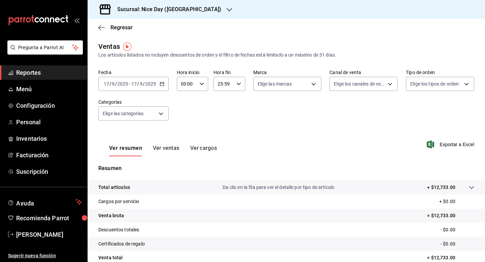
click at [153, 83] on input "2025" at bounding box center [150, 83] width 11 height 5
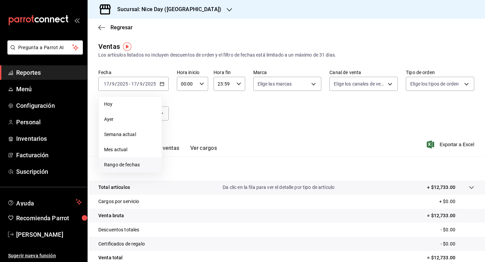
click at [128, 162] on span "Rango de fechas" at bounding box center [130, 164] width 52 height 7
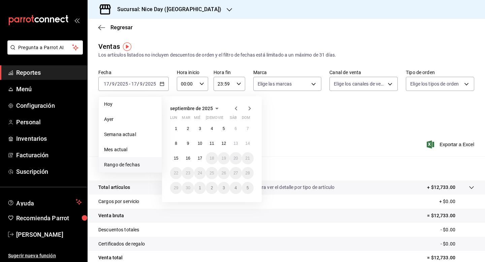
click at [170, 154] on div "1 2 3 4 5 6 7 8 9 10 11 12 13 14 15 16 17 18 19 20 21 22 23 24 25 26 27 28 29 3…" at bounding box center [211, 158] width 83 height 71
click at [175, 156] on abbr "15" at bounding box center [176, 158] width 4 height 5
click at [188, 157] on abbr "16" at bounding box center [187, 158] width 4 height 5
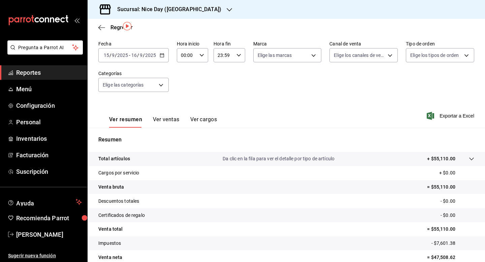
scroll to position [17, 0]
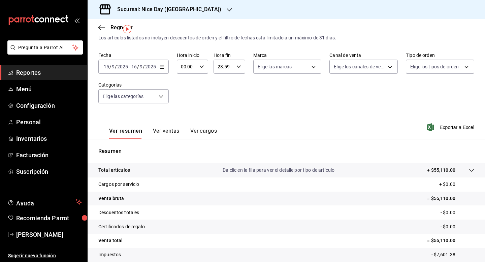
click at [168, 134] on button "Ver ventas" at bounding box center [166, 133] width 27 height 11
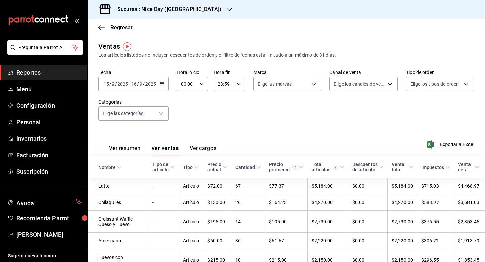
click at [115, 146] on button "Ver resumen" at bounding box center [124, 150] width 31 height 11
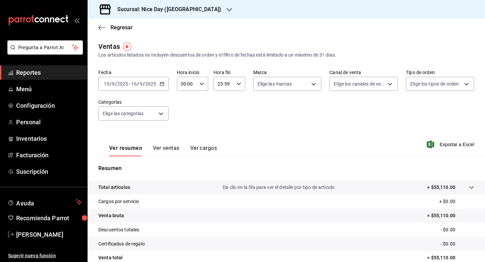
click at [37, 72] on span "Reportes" at bounding box center [49, 72] width 66 height 9
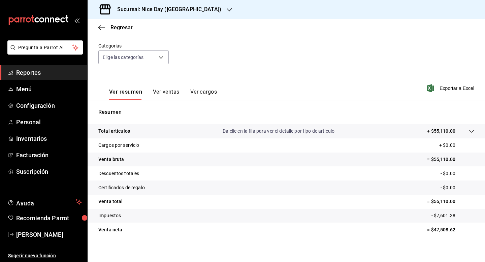
scroll to position [58, 0]
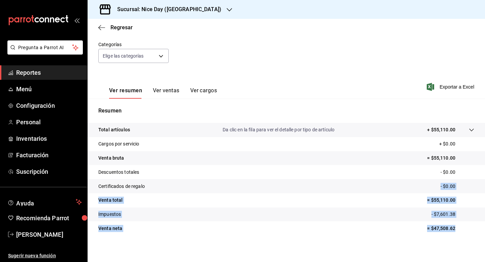
drag, startPoint x: 457, startPoint y: 226, endPoint x: 203, endPoint y: 188, distance: 256.0
click at [203, 188] on tbody "Total artículos Da clic en la fila para ver el detalle por tipo de artículo + $…" at bounding box center [286, 179] width 397 height 112
click at [204, 188] on tr "Certificados de regalo - $0.00" at bounding box center [286, 186] width 397 height 14
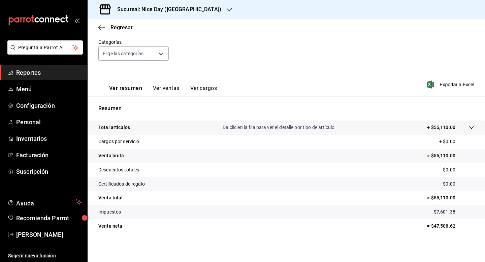
scroll to position [61, 0]
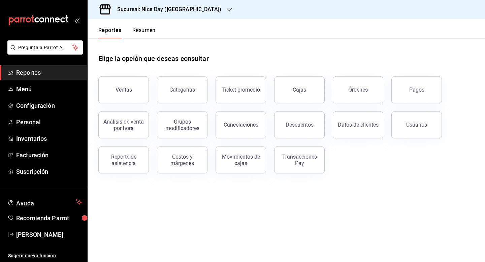
click at [135, 26] on div "Reportes Resumen" at bounding box center [122, 29] width 68 height 20
click at [142, 31] on button "Resumen" at bounding box center [143, 32] width 23 height 11
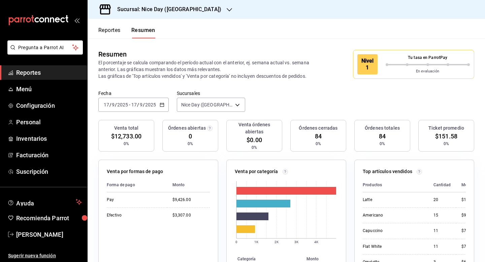
click at [149, 99] on div "2025-09-17 17 / 9 / 2025 - 2025-09-17 17 / 9 / 2025" at bounding box center [133, 105] width 70 height 14
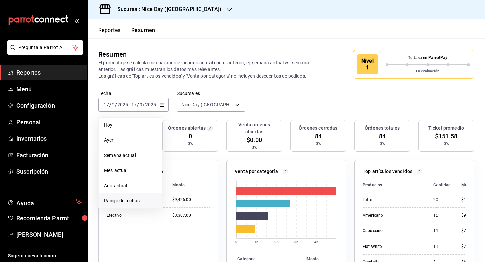
click at [123, 199] on span "Rango de fechas" at bounding box center [130, 200] width 52 height 7
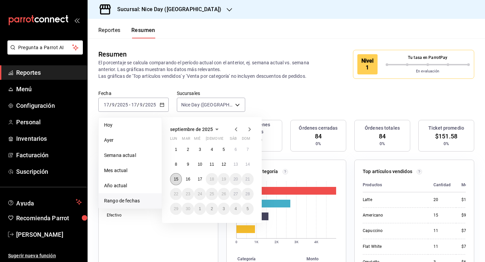
click at [175, 181] on abbr "15" at bounding box center [176, 179] width 4 height 5
click at [186, 178] on abbr "16" at bounding box center [187, 179] width 4 height 5
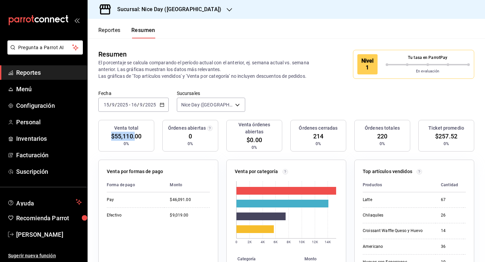
drag, startPoint x: 135, startPoint y: 135, endPoint x: 111, endPoint y: 133, distance: 23.7
click at [111, 133] on span "$55,110.00" at bounding box center [126, 136] width 30 height 9
drag, startPoint x: 193, startPoint y: 201, endPoint x: 166, endPoint y: 199, distance: 27.7
click at [166, 199] on td "$46,091.00" at bounding box center [186, 199] width 45 height 15
click at [227, 10] on icon "button" at bounding box center [229, 9] width 5 height 5
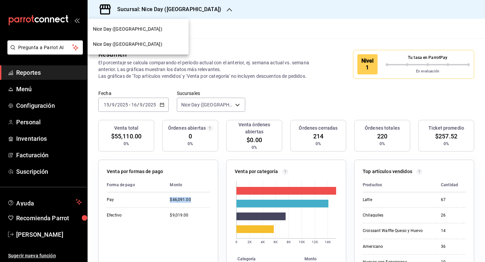
click at [149, 32] on div "Nice Day ([GEOGRAPHIC_DATA])" at bounding box center [138, 29] width 90 height 7
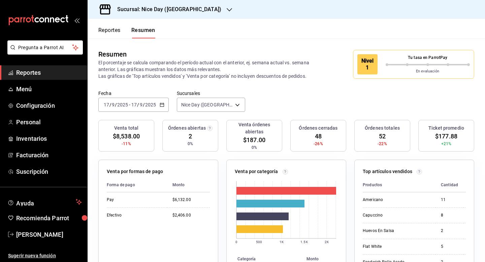
click at [162, 103] on icon "button" at bounding box center [162, 104] width 5 height 5
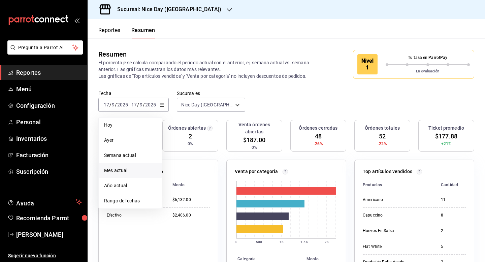
click at [126, 171] on span "Mes actual" at bounding box center [130, 170] width 52 height 7
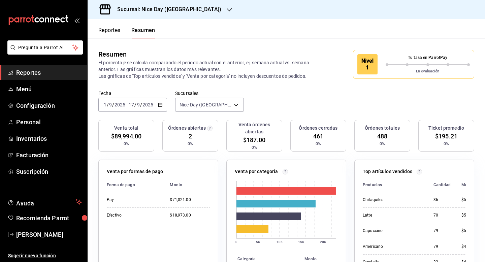
click at [161, 103] on icon "button" at bounding box center [160, 104] width 5 height 5
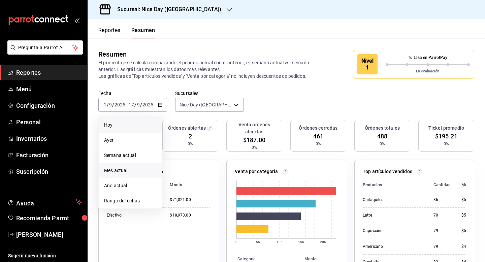
click at [113, 123] on span "Hoy" at bounding box center [130, 125] width 52 height 7
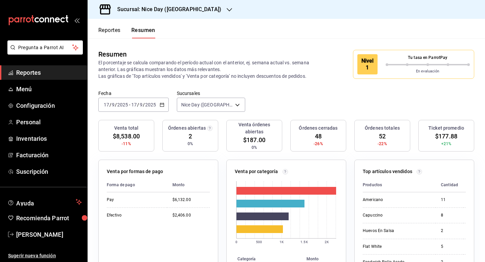
click at [161, 104] on icon "button" at bounding box center [162, 104] width 5 height 5
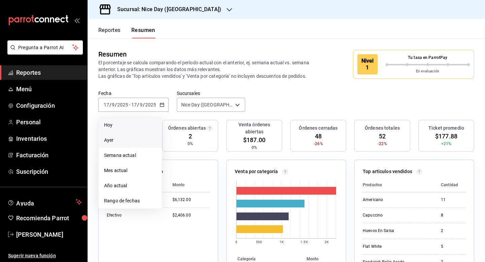
click at [126, 147] on li "Ayer" at bounding box center [130, 140] width 63 height 15
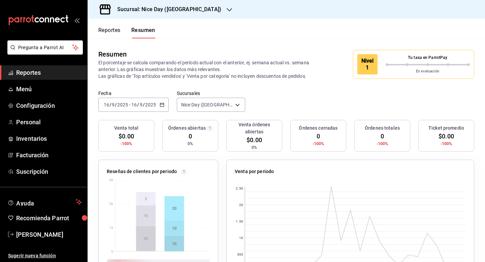
click at [163, 103] on icon "button" at bounding box center [162, 104] width 5 height 5
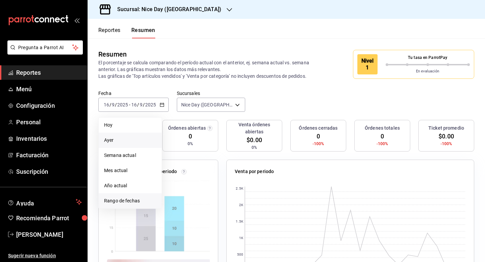
click at [128, 203] on span "Rango de fechas" at bounding box center [130, 200] width 52 height 7
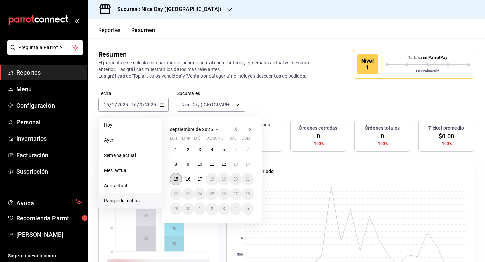
click at [176, 181] on button "15" at bounding box center [176, 179] width 12 height 12
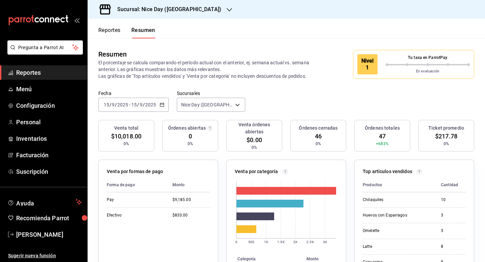
click at [480, 99] on div "Fecha 2025-09-15 15 / 9 / 2025 - 2025-09-15 15 / 9 / 2025 Sucursales Nice Day (…" at bounding box center [286, 105] width 397 height 30
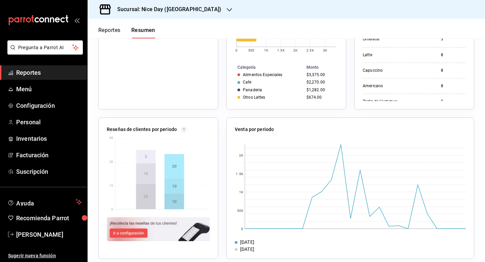
scroll to position [199, 0]
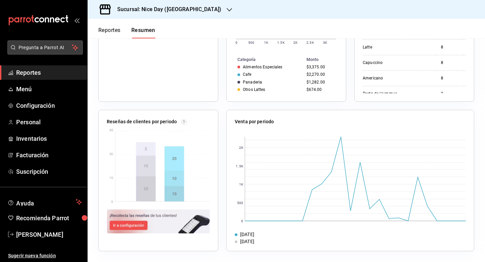
click at [37, 44] on span "Pregunta a Parrot AI" at bounding box center [46, 47] width 54 height 7
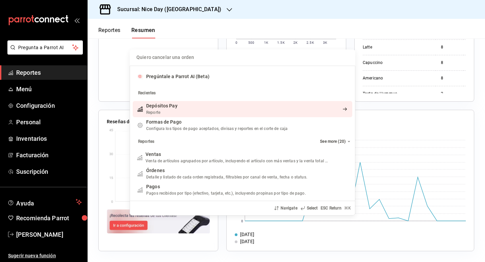
click at [160, 107] on span "Depósitos Pay" at bounding box center [161, 105] width 31 height 5
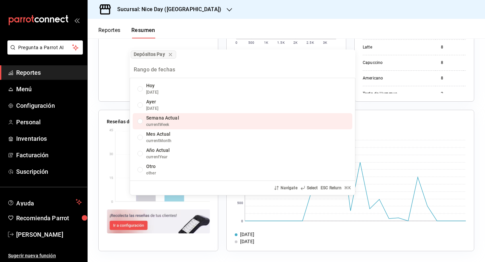
click at [155, 121] on div "Semana Actual" at bounding box center [162, 117] width 33 height 7
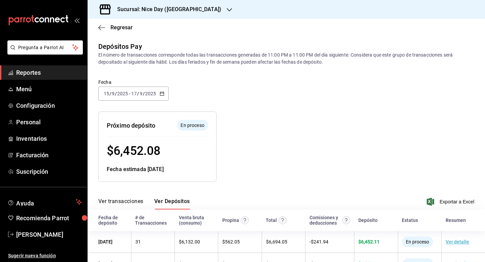
click at [424, 153] on div "Resumen de depósitos: 15/09/2025 - 21/09/2025 Venta bruta: $ 50,988.55 Comision…" at bounding box center [281, 141] width 386 height 81
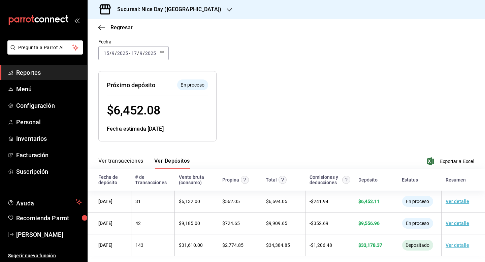
scroll to position [46, 0]
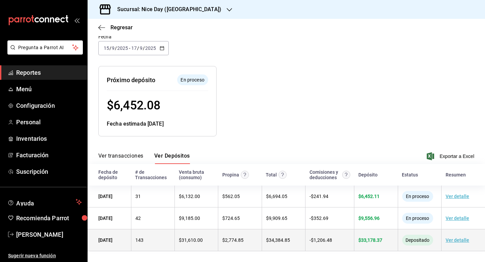
click at [460, 241] on link "Ver detalle" at bounding box center [457, 239] width 24 height 5
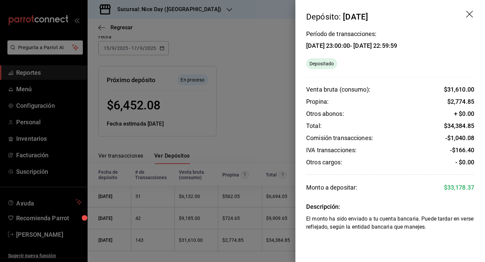
click at [254, 132] on div at bounding box center [242, 131] width 485 height 262
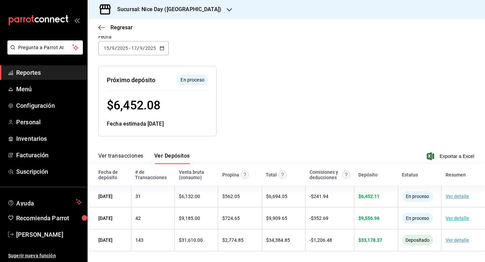
click at [161, 47] on \(Stroke\) "button" at bounding box center [162, 47] width 4 height 0
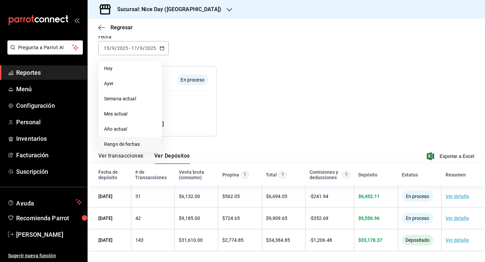
click at [107, 144] on span "Rango de fechas" at bounding box center [130, 144] width 52 height 7
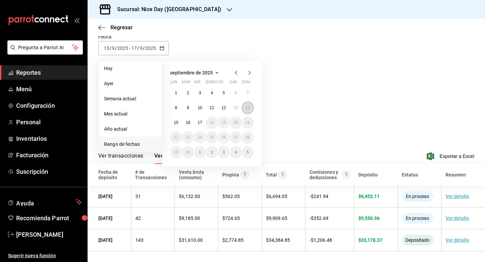
click at [248, 107] on abbr "14" at bounding box center [247, 107] width 4 height 5
click at [248, 107] on div at bounding box center [312, 95] width 193 height 81
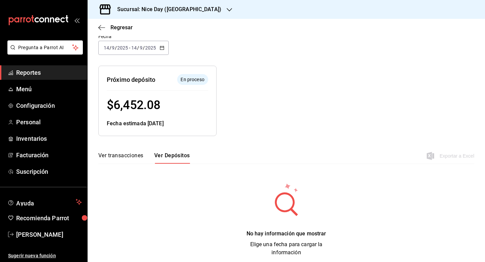
click at [160, 47] on icon "button" at bounding box center [162, 47] width 5 height 5
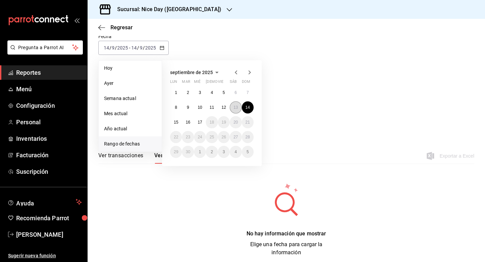
click at [236, 108] on abbr "13" at bounding box center [235, 107] width 4 height 5
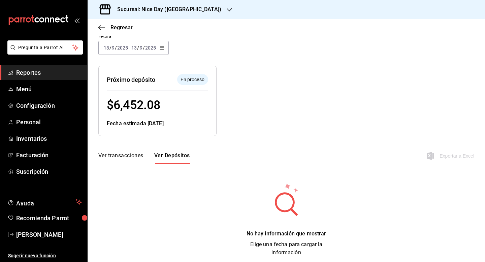
click at [137, 155] on button "Ver transacciones" at bounding box center [120, 157] width 45 height 11
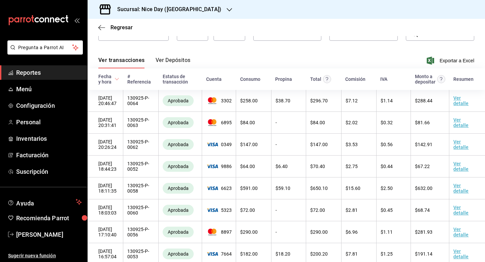
click at [111, 63] on button "Ver transacciones" at bounding box center [121, 62] width 46 height 11
click at [102, 28] on icon "button" at bounding box center [101, 28] width 7 height 6
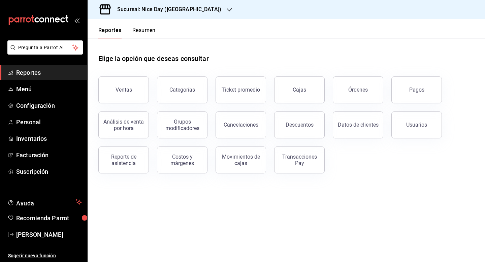
click at [119, 99] on button "Ventas" at bounding box center [123, 89] width 50 height 27
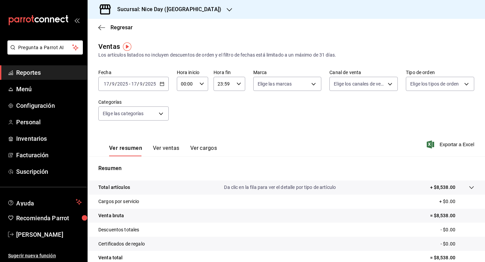
click at [161, 82] on icon "button" at bounding box center [162, 83] width 5 height 5
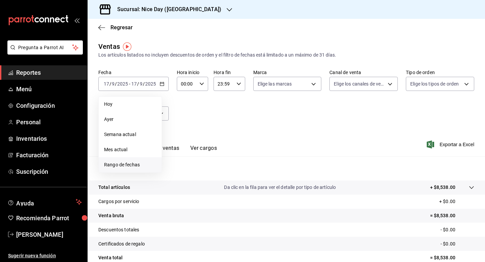
click at [129, 166] on span "Rango de fechas" at bounding box center [130, 164] width 52 height 7
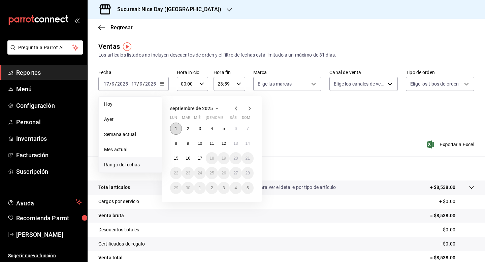
click at [178, 130] on button "1" at bounding box center [176, 129] width 12 height 12
click at [191, 160] on button "16" at bounding box center [188, 158] width 12 height 12
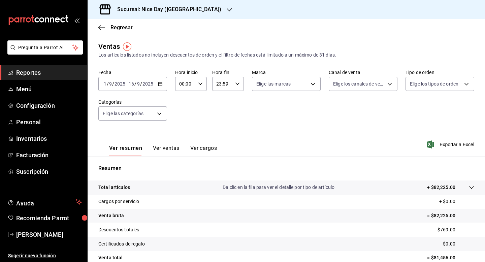
click at [366, 143] on div "Ver resumen Ver ventas Ver cargos Exportar a Excel" at bounding box center [286, 143] width 397 height 28
click at [477, 117] on div "Ventas Los artículos listados no incluyen descuentos de orden y el filtro de fe…" at bounding box center [286, 176] width 397 height 270
click at [159, 85] on icon "button" at bounding box center [160, 83] width 5 height 5
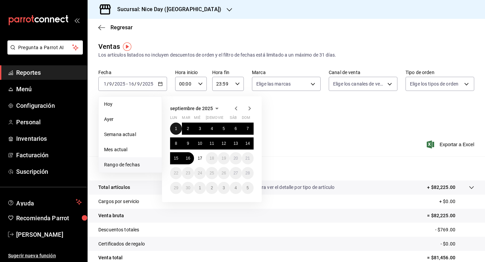
click at [177, 126] on button "1" at bounding box center [176, 129] width 12 height 12
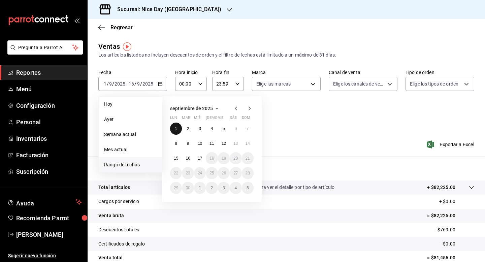
click at [177, 126] on button "1" at bounding box center [176, 129] width 12 height 12
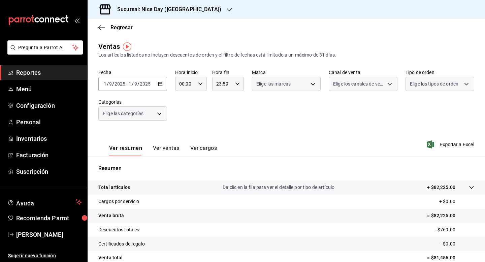
click at [177, 126] on div "Fecha 2025-09-01 1 / 9 / 2025 - 2025-09-01 1 / 9 / 2025 Hora inicio 00:00 Hora …" at bounding box center [286, 98] width 376 height 59
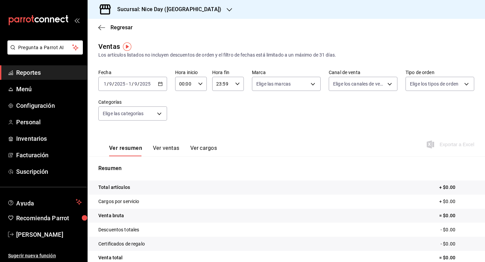
click at [160, 83] on icon "button" at bounding box center [160, 83] width 5 height 5
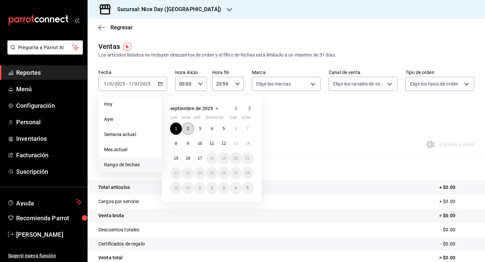
click at [190, 127] on button "2" at bounding box center [188, 129] width 12 height 12
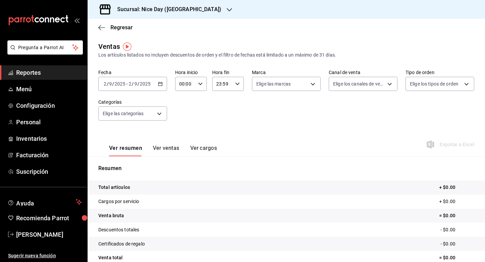
click at [161, 82] on icon "button" at bounding box center [160, 83] width 5 height 5
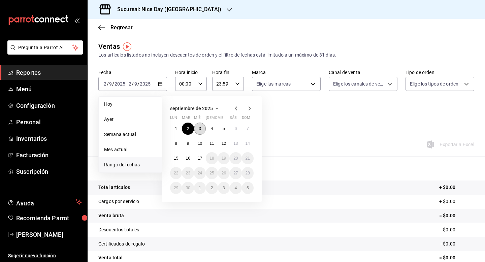
click at [198, 126] on button "3" at bounding box center [200, 129] width 12 height 12
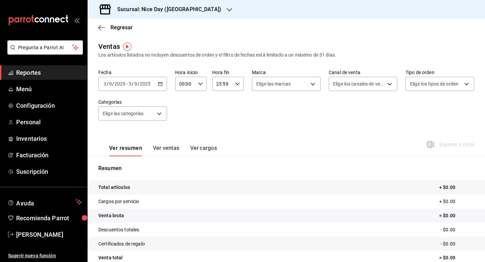
click at [159, 83] on \(Stroke\) "button" at bounding box center [161, 83] width 4 height 0
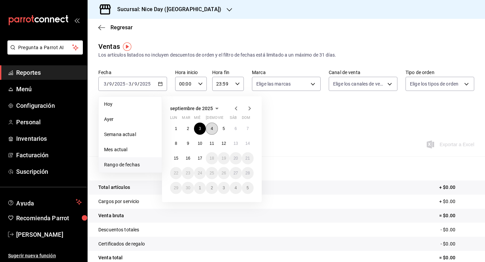
click at [211, 129] on abbr "4" at bounding box center [212, 128] width 2 height 5
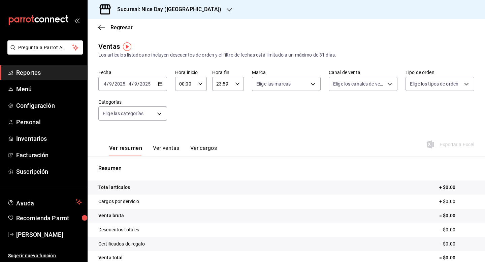
click at [162, 83] on \(Stroke\) "button" at bounding box center [160, 84] width 4 height 4
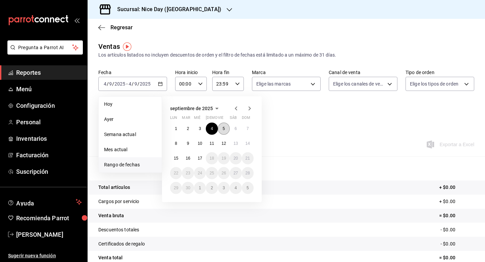
click at [222, 128] on button "5" at bounding box center [224, 129] width 12 height 12
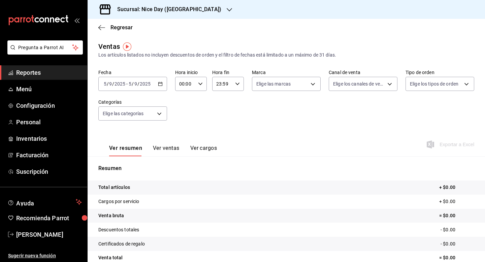
click at [159, 83] on icon "button" at bounding box center [160, 83] width 5 height 5
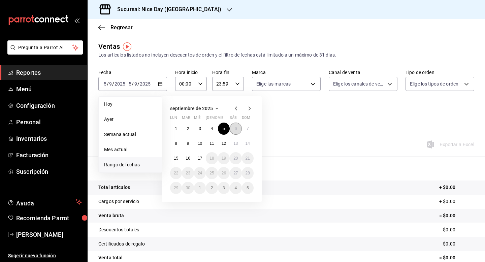
click at [239, 128] on button "6" at bounding box center [236, 129] width 12 height 12
click at [238, 128] on button "6" at bounding box center [236, 129] width 12 height 12
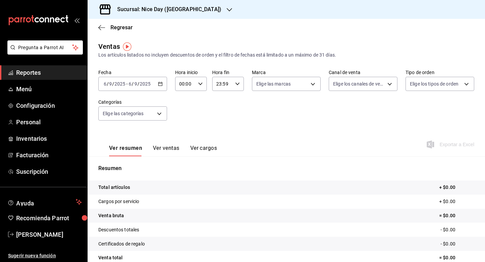
click at [162, 84] on \(Stroke\) "button" at bounding box center [160, 84] width 4 height 4
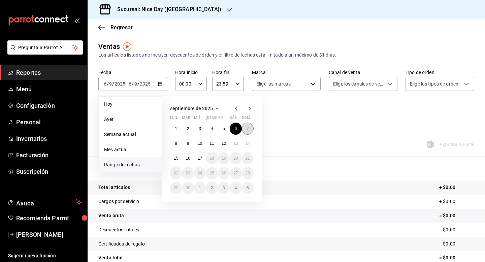
click at [245, 129] on button "7" at bounding box center [248, 129] width 12 height 12
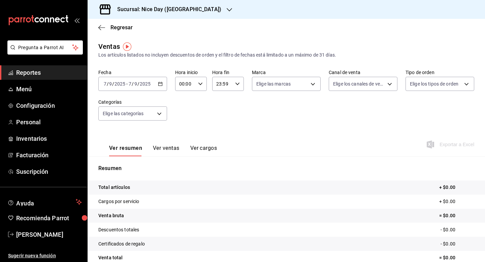
click at [159, 85] on icon "button" at bounding box center [160, 83] width 5 height 5
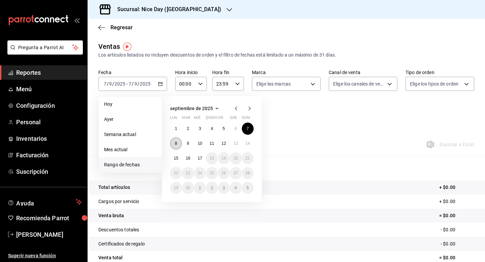
click at [175, 141] on abbr "8" at bounding box center [176, 143] width 2 height 5
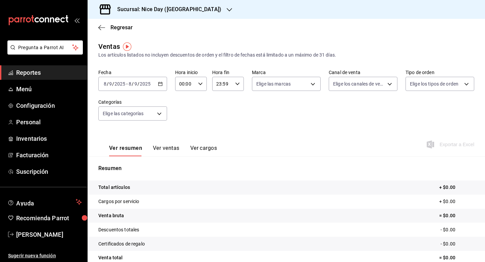
click at [159, 82] on icon "button" at bounding box center [160, 83] width 5 height 5
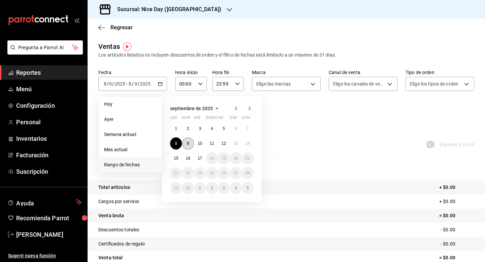
click at [183, 142] on button "9" at bounding box center [188, 143] width 12 height 12
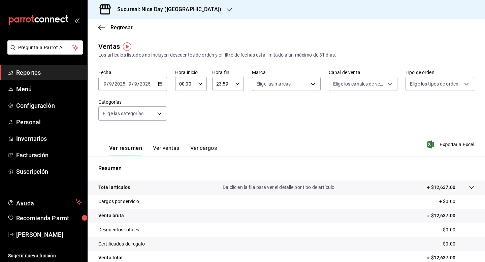
click at [462, 120] on div "Fecha 2025-09-09 9 / 9 / 2025 - 2025-09-09 9 / 9 / 2025 Hora inicio 00:00 Hora …" at bounding box center [286, 98] width 376 height 59
click at [162, 83] on icon "button" at bounding box center [160, 83] width 5 height 5
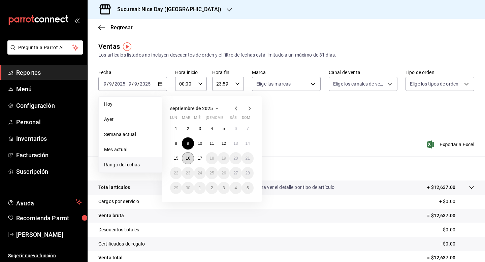
click at [190, 158] on abbr "16" at bounding box center [187, 158] width 4 height 5
click at [188, 144] on abbr "9" at bounding box center [188, 143] width 2 height 5
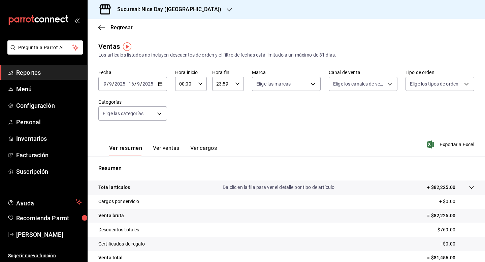
click at [161, 85] on icon "button" at bounding box center [160, 83] width 5 height 5
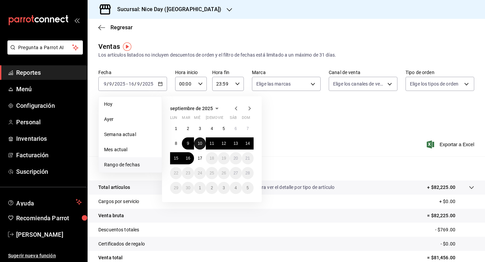
click at [201, 144] on abbr "10" at bounding box center [200, 143] width 4 height 5
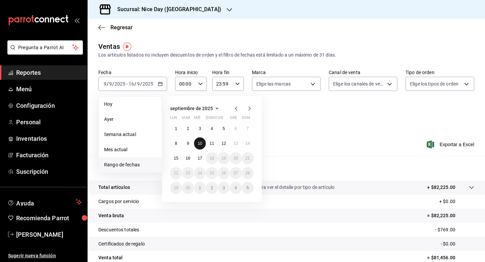
click at [201, 144] on abbr "10" at bounding box center [200, 143] width 4 height 5
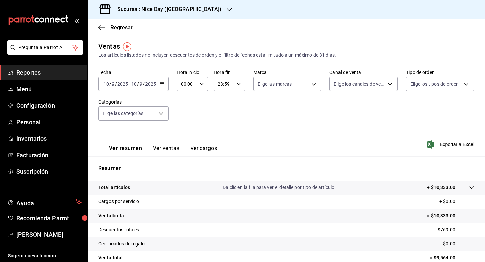
click at [252, 155] on div "Ver resumen Ver ventas Ver cargos Exportar a Excel" at bounding box center [286, 143] width 397 height 28
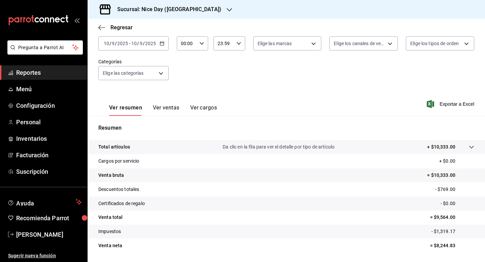
scroll to position [61, 0]
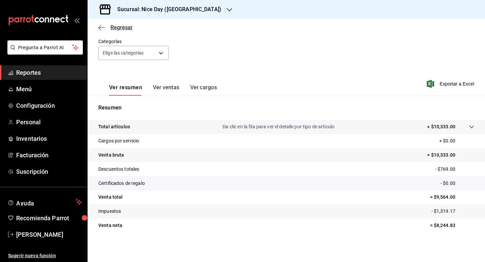
click at [100, 27] on icon "button" at bounding box center [101, 28] width 7 height 6
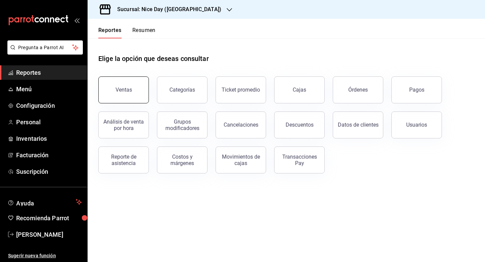
click at [132, 90] on button "Ventas" at bounding box center [123, 89] width 50 height 27
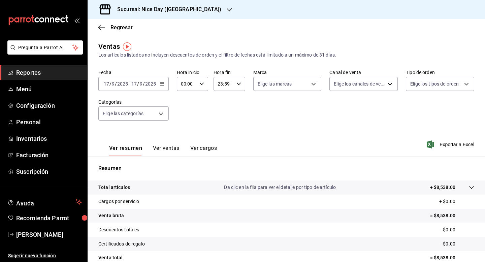
click at [162, 84] on icon "button" at bounding box center [162, 83] width 5 height 5
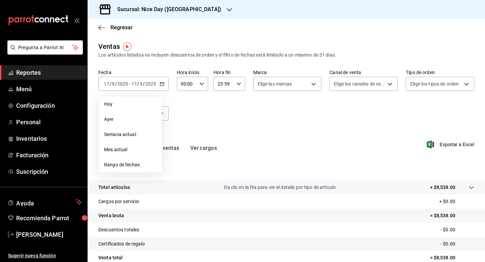
click at [66, 76] on span "Reportes" at bounding box center [49, 72] width 66 height 9
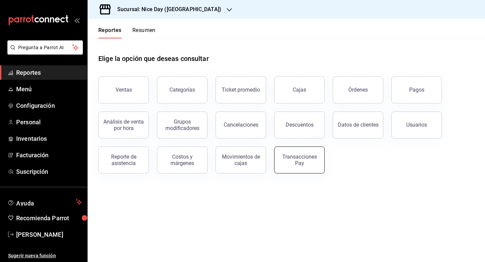
click at [292, 154] on div "Transacciones Pay" at bounding box center [299, 160] width 42 height 13
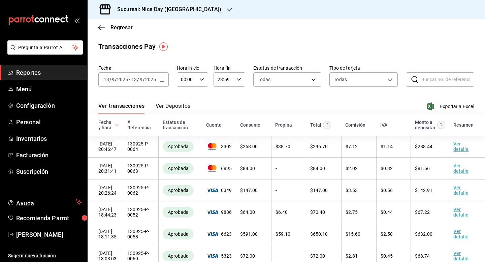
click at [176, 105] on button "Ver Depósitos" at bounding box center [173, 108] width 35 height 11
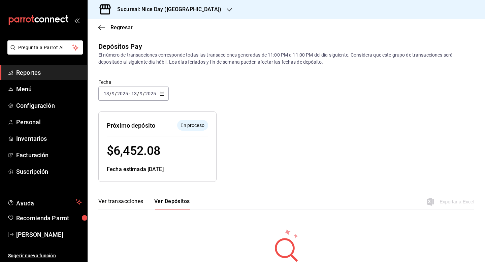
click at [332, 133] on div at bounding box center [312, 141] width 193 height 81
click at [161, 92] on \(Stroke\) "button" at bounding box center [162, 94] width 4 height 4
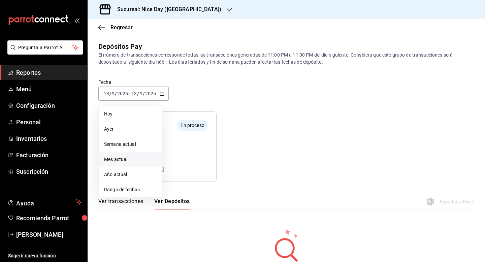
click at [116, 161] on span "Mes actual" at bounding box center [130, 159] width 52 height 7
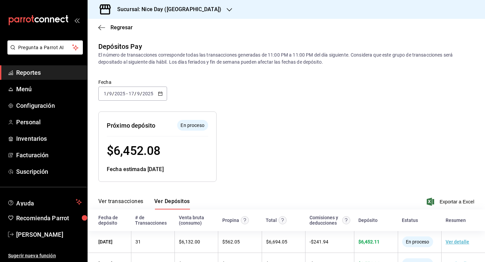
click at [308, 135] on div at bounding box center [312, 141] width 193 height 81
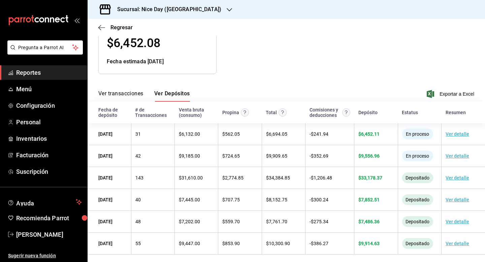
scroll to position [111, 0]
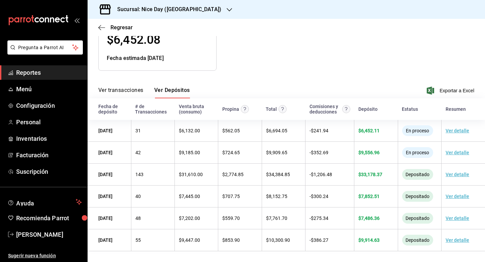
click at [402, 60] on div at bounding box center [312, 30] width 193 height 81
click at [36, 76] on span "Reportes" at bounding box center [49, 72] width 66 height 9
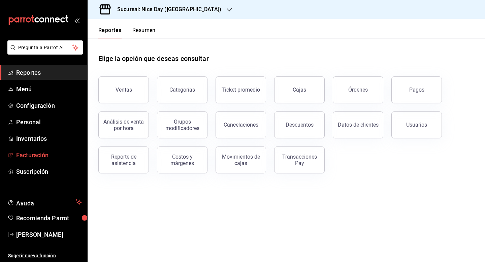
click at [42, 153] on span "Facturación" at bounding box center [49, 154] width 66 height 9
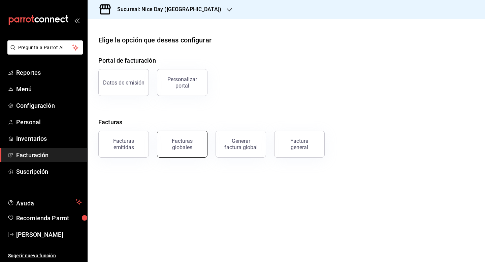
click at [187, 141] on div "Facturas globales" at bounding box center [182, 144] width 42 height 13
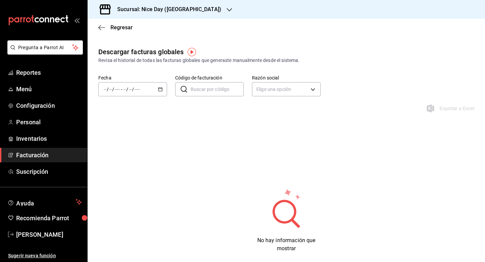
click at [32, 156] on span "Facturación" at bounding box center [49, 154] width 66 height 9
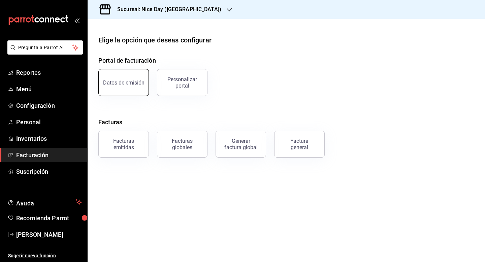
click at [128, 85] on div "Datos de emisión" at bounding box center [123, 82] width 41 height 6
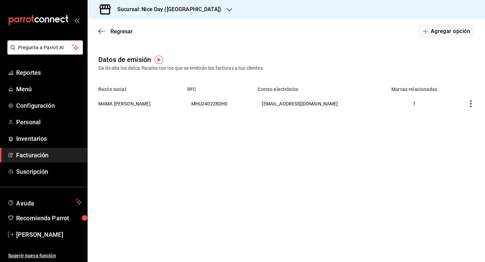
click at [55, 155] on span "Facturación" at bounding box center [49, 154] width 66 height 9
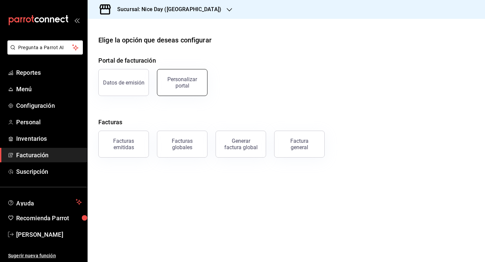
click at [195, 82] on div "Personalizar portal" at bounding box center [182, 82] width 42 height 13
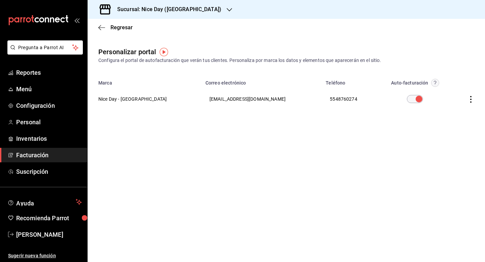
click at [431, 80] on circle "button" at bounding box center [435, 83] width 8 height 8
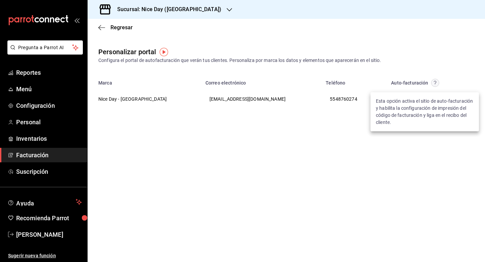
click at [450, 72] on div at bounding box center [242, 131] width 485 height 262
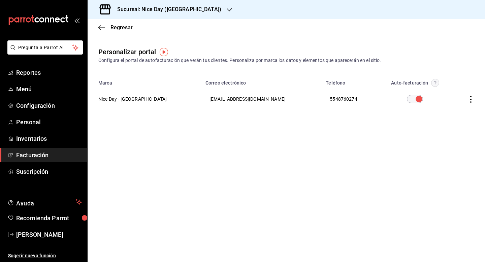
click at [47, 154] on span "Facturación" at bounding box center [49, 154] width 66 height 9
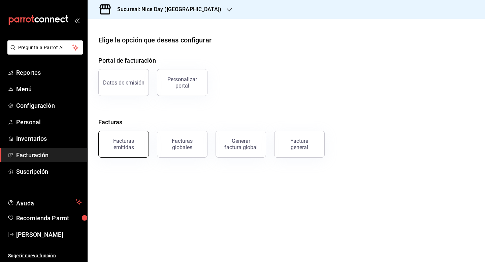
click at [127, 149] on div "Facturas emitidas" at bounding box center [124, 144] width 42 height 13
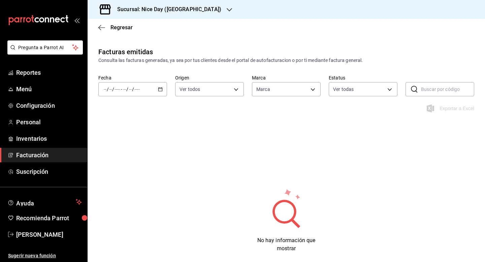
type input "dcb30cbc-1d0b-423c-b677-e1aa9ad02bbe"
click at [40, 157] on span "Facturación" at bounding box center [49, 154] width 66 height 9
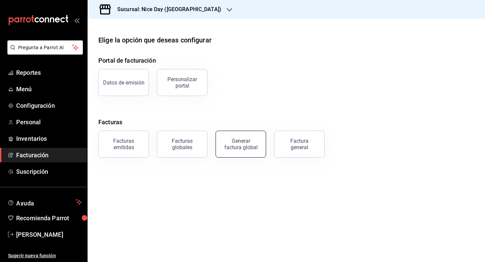
click at [227, 150] on button "Generar factura global" at bounding box center [240, 144] width 50 height 27
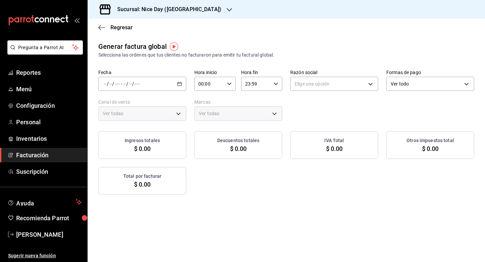
type input "PARROT,UBER_EATS,RAPPI,DIDI_FOOD,ONLINE"
click at [176, 44] on img "button" at bounding box center [174, 46] width 8 height 8
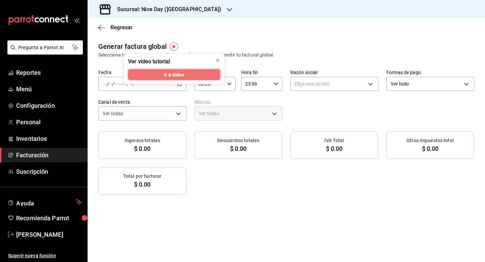
click at [174, 76] on span "Ir a video" at bounding box center [174, 74] width 20 height 7
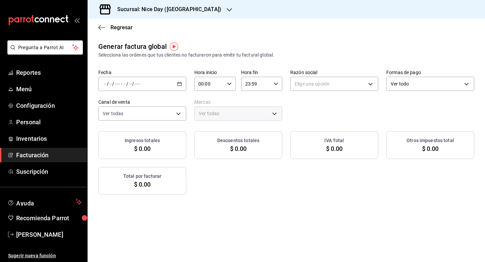
click at [43, 156] on span "Facturación" at bounding box center [49, 154] width 66 height 9
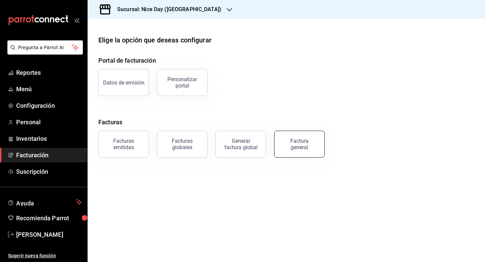
click at [301, 140] on div "Factura general" at bounding box center [299, 144] width 34 height 13
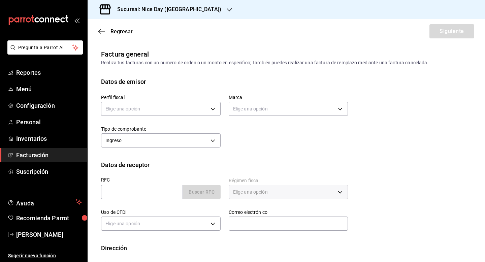
click at [435, 91] on div "Perfil fiscal Elige una opción Marca Elige una opción Tipo de comprobante Ingre…" at bounding box center [286, 123] width 370 height 74
click at [34, 159] on span "Facturación" at bounding box center [49, 154] width 66 height 9
